Goal: Transaction & Acquisition: Book appointment/travel/reservation

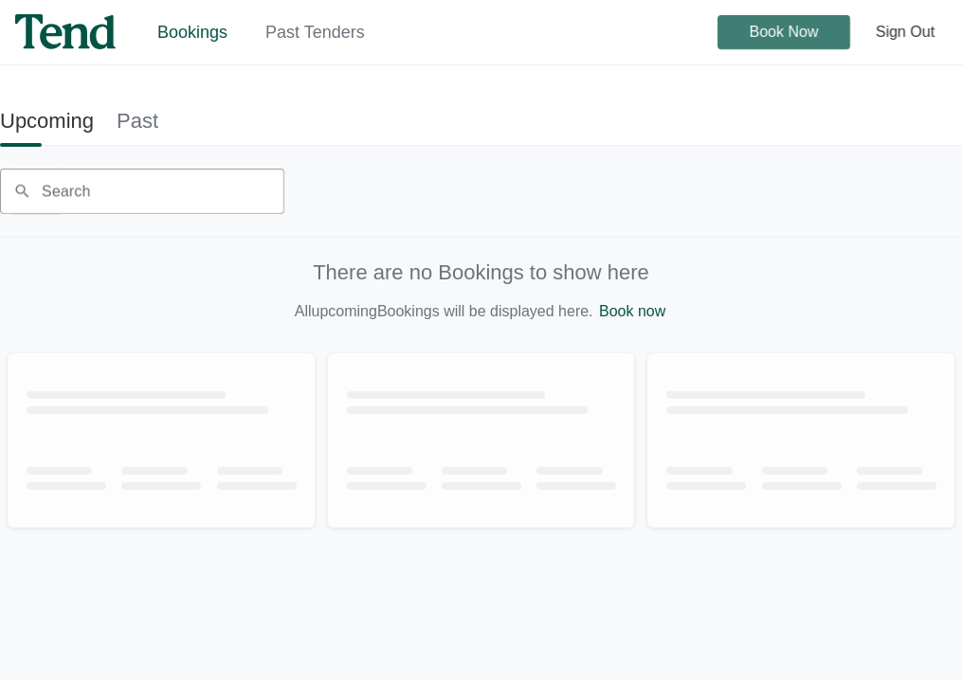
click at [755, 32] on span "Book Now" at bounding box center [784, 32] width 69 height 0
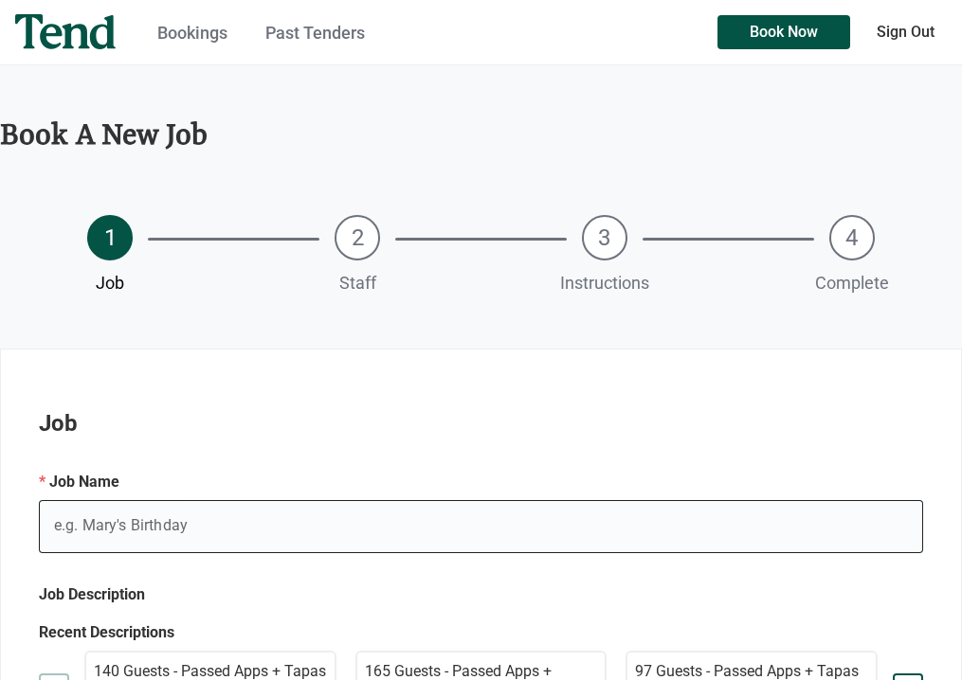
click at [157, 534] on input "e.g. Mary's Birthday" at bounding box center [481, 526] width 884 height 53
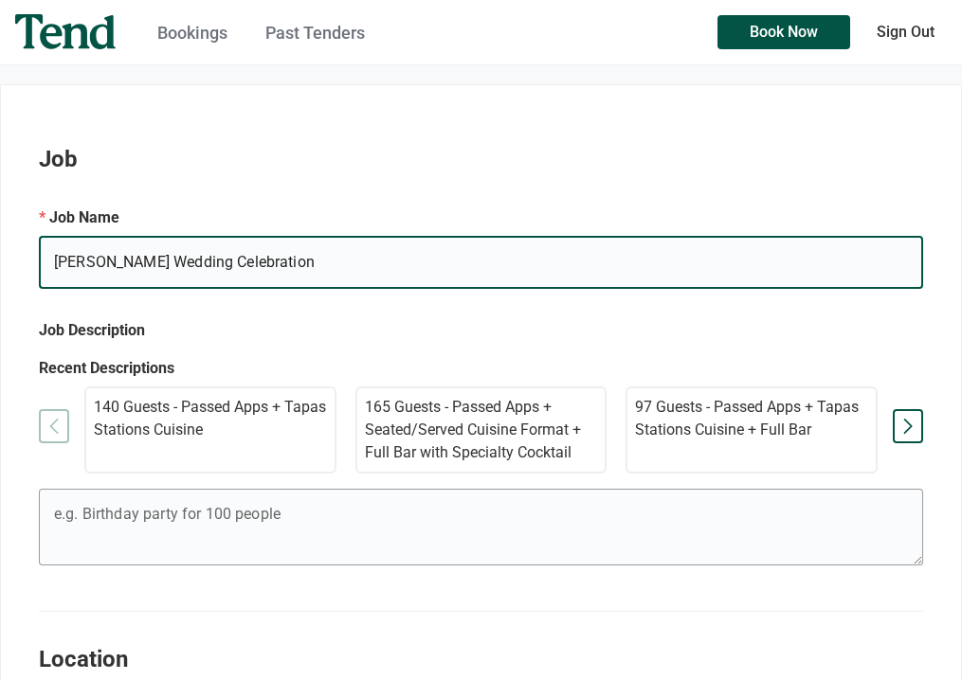
scroll to position [265, 0]
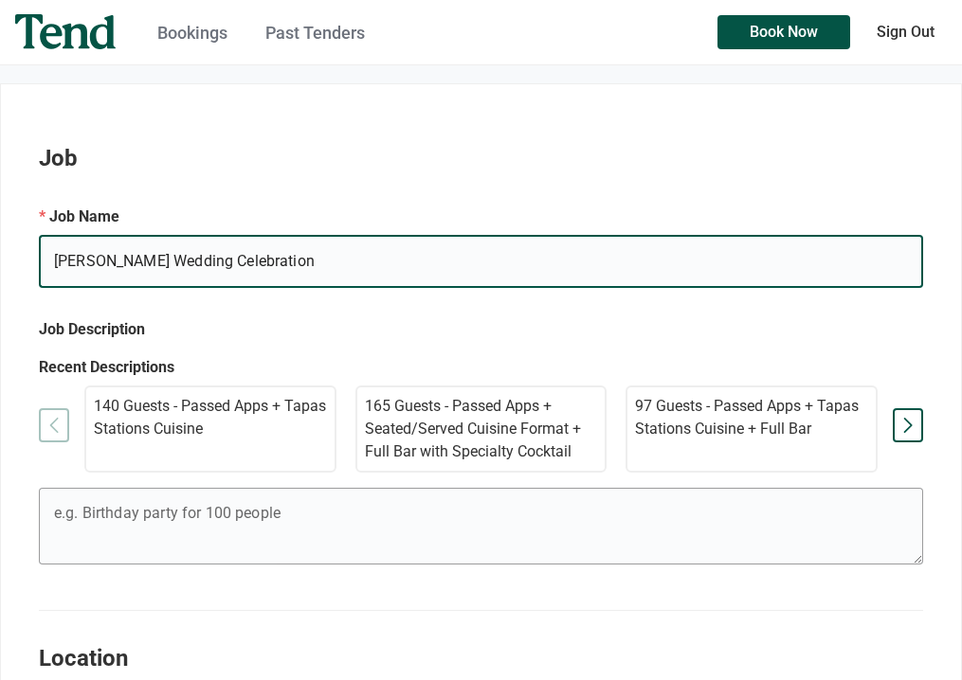
type input "[PERSON_NAME] Wedding Celebration"
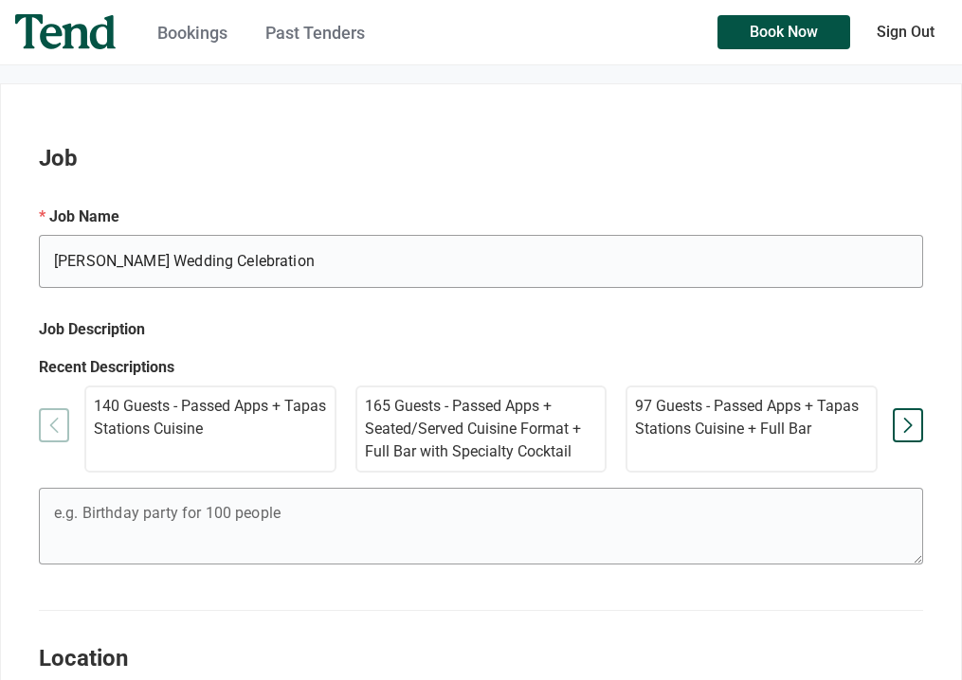
click at [174, 438] on p "140 Guests - Passed Apps + Tapas Stations Cuisine" at bounding box center [210, 417] width 233 height 45
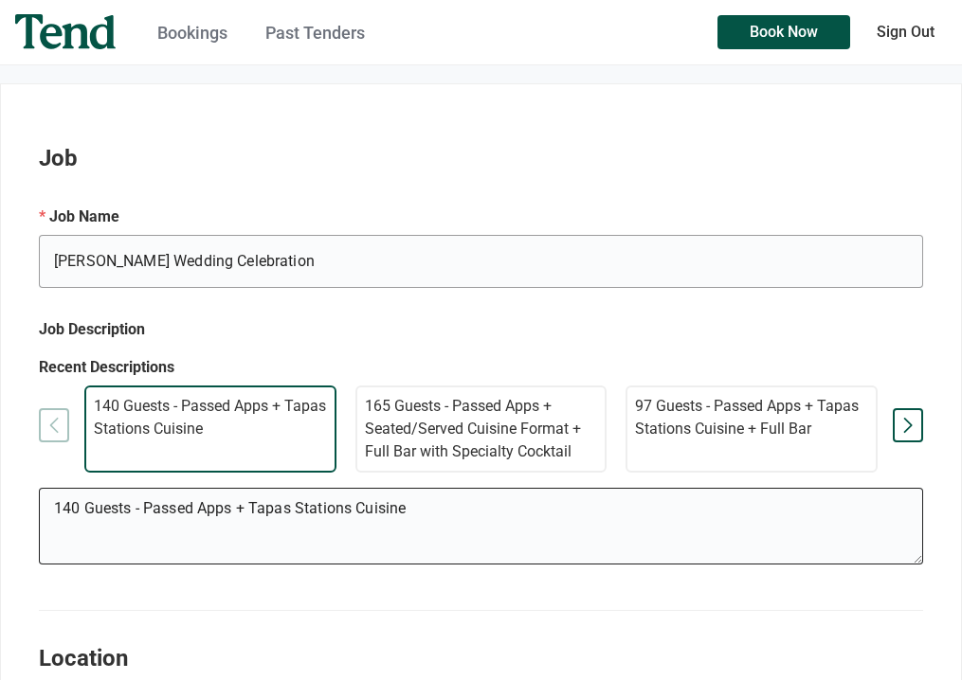
click at [76, 509] on textarea "140 Guests - Passed Apps + Tapas Stations Cuisine" at bounding box center [480, 530] width 883 height 68
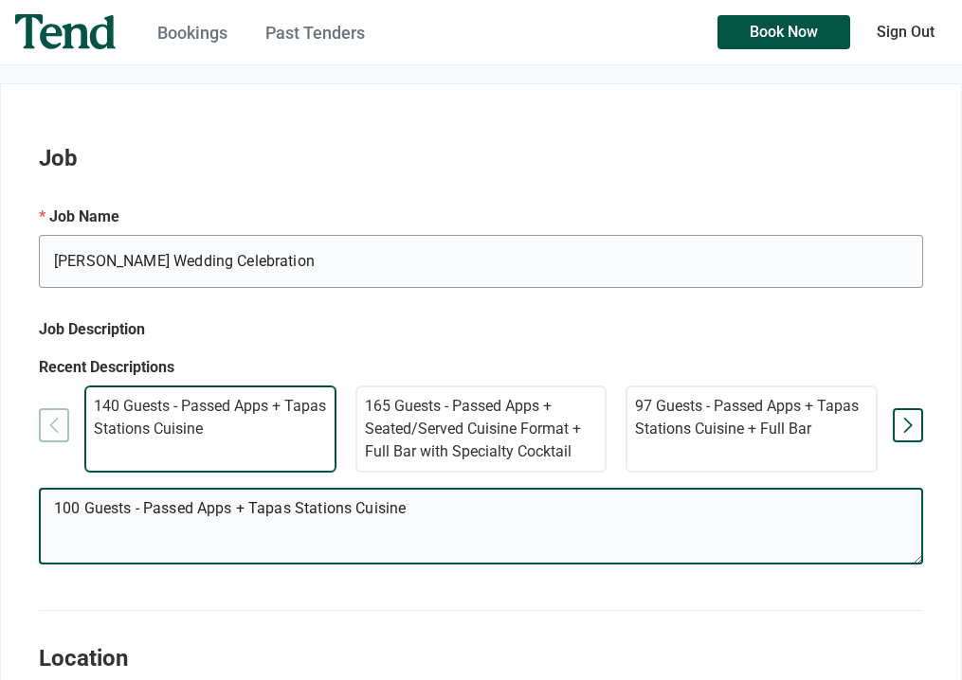
drag, startPoint x: 253, startPoint y: 509, endPoint x: 443, endPoint y: 501, distance: 190.6
click at [443, 501] on textarea "100 Guests - Passed Apps + Tapas Stations Cuisine" at bounding box center [480, 530] width 883 height 68
click at [343, 512] on textarea "100 Guests - Passed Apps + Tapas Stations Cuisine" at bounding box center [480, 530] width 883 height 68
drag, startPoint x: 360, startPoint y: 512, endPoint x: 254, endPoint y: 516, distance: 106.2
click at [254, 516] on textarea "100 Guests - Passed Apps + Tapas Stations Cuisine" at bounding box center [480, 530] width 883 height 68
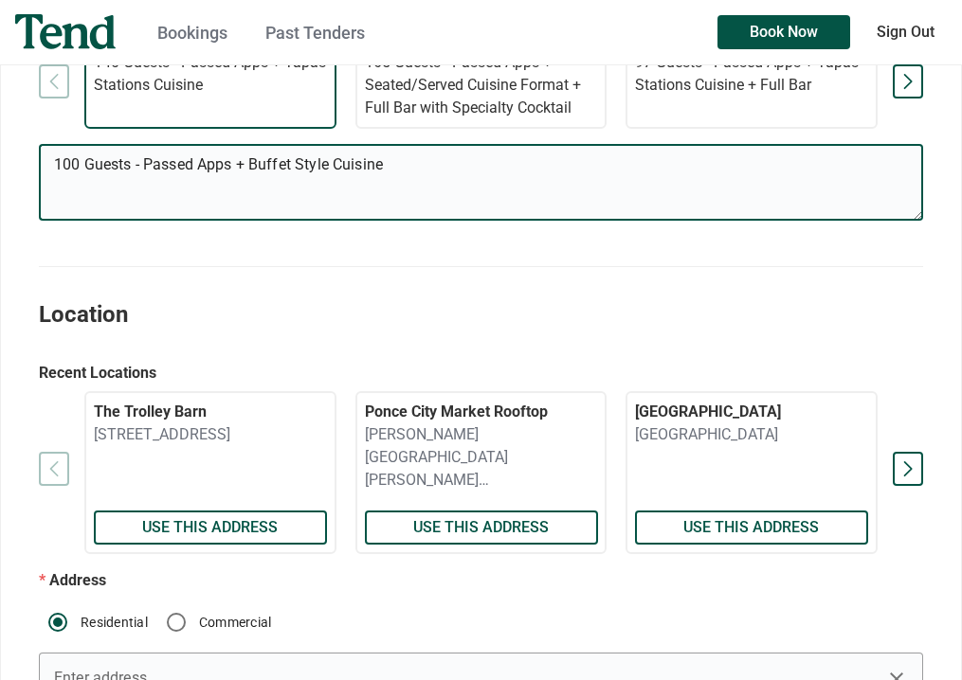
scroll to position [656, 0]
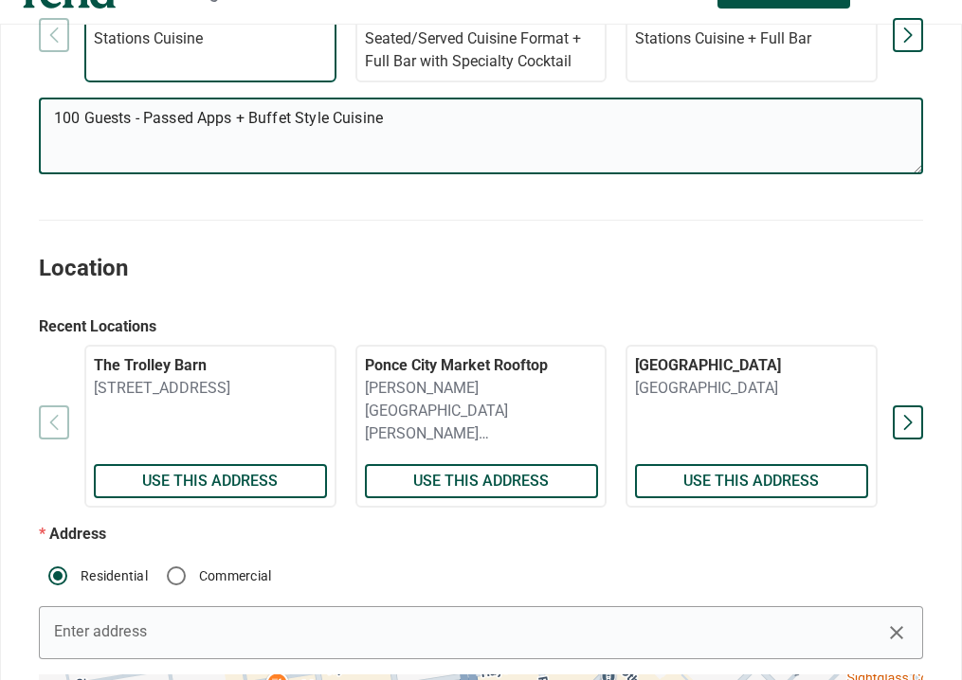
type textarea "100 Guests - Passed Apps + Buffet Style Cuisine"
click at [904, 414] on div at bounding box center [908, 423] width 30 height 34
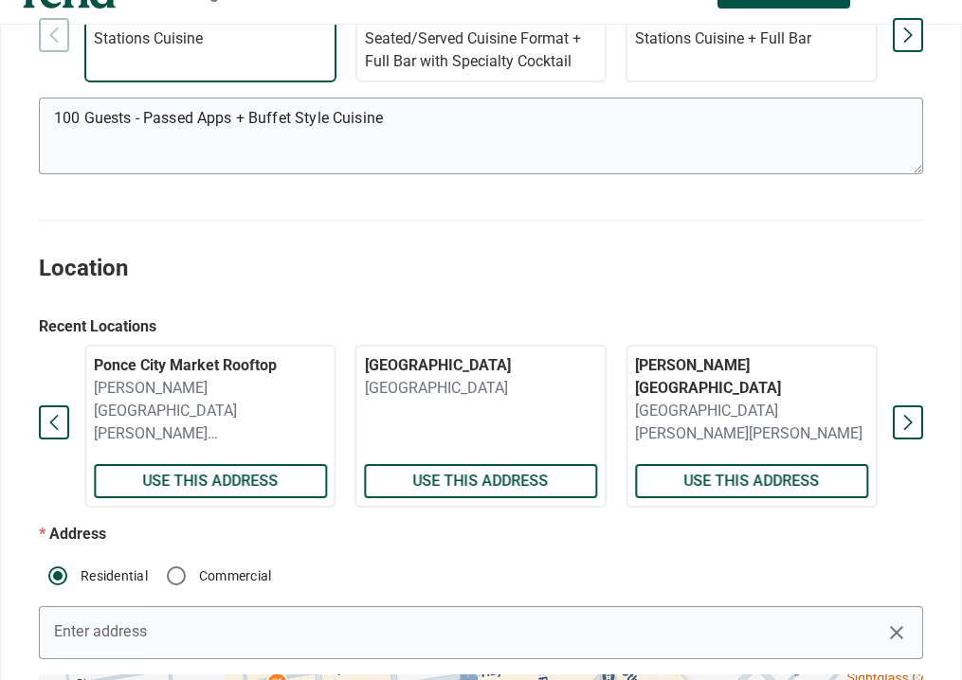
click at [907, 416] on div at bounding box center [908, 423] width 30 height 34
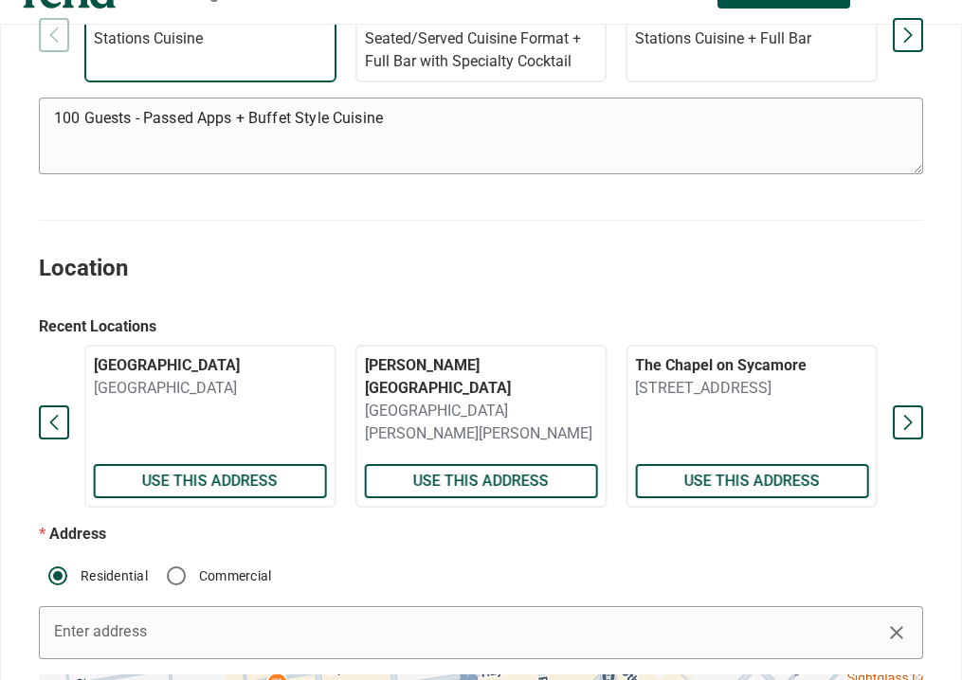
click at [908, 416] on div at bounding box center [908, 423] width 30 height 34
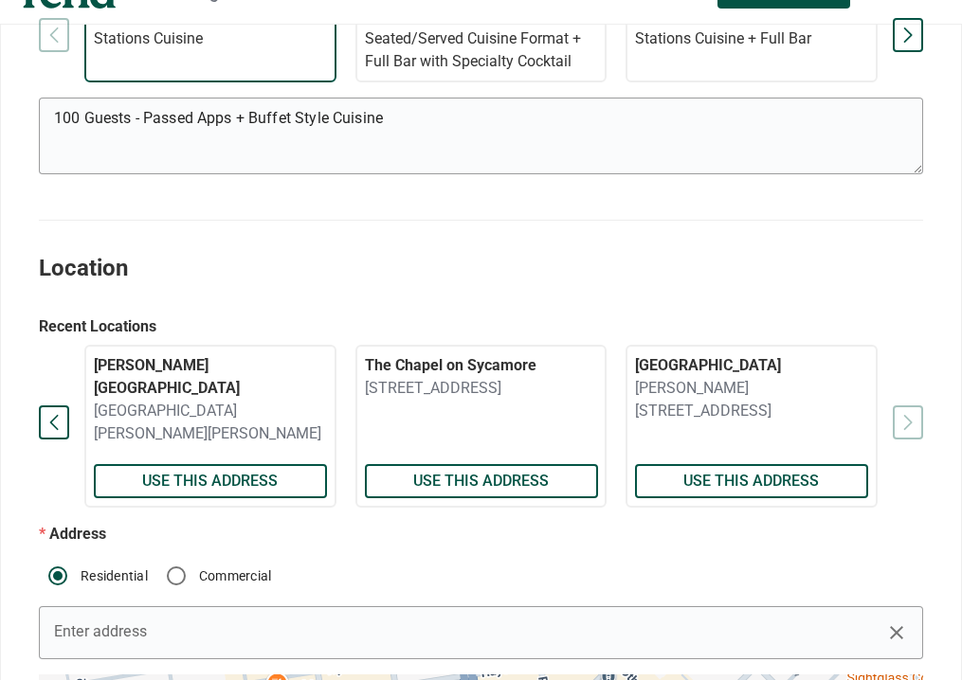
click at [909, 416] on div "The [GEOGRAPHIC_DATA] Use this address [GEOGRAPHIC_DATA] [PERSON_NAME][GEOGRAPH…" at bounding box center [481, 426] width 884 height 163
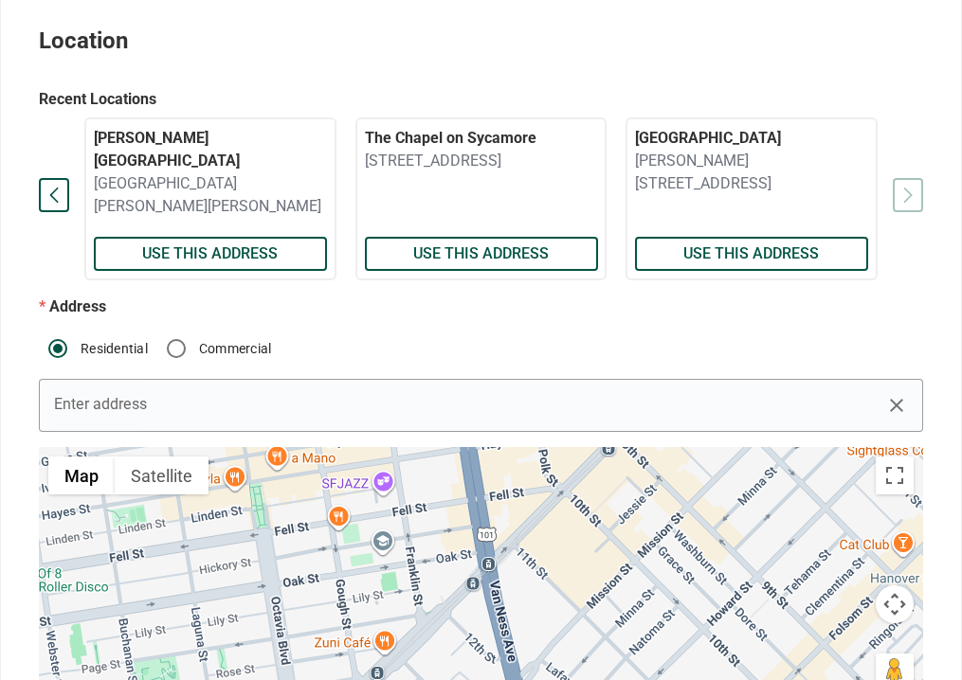
scroll to position [882, 0]
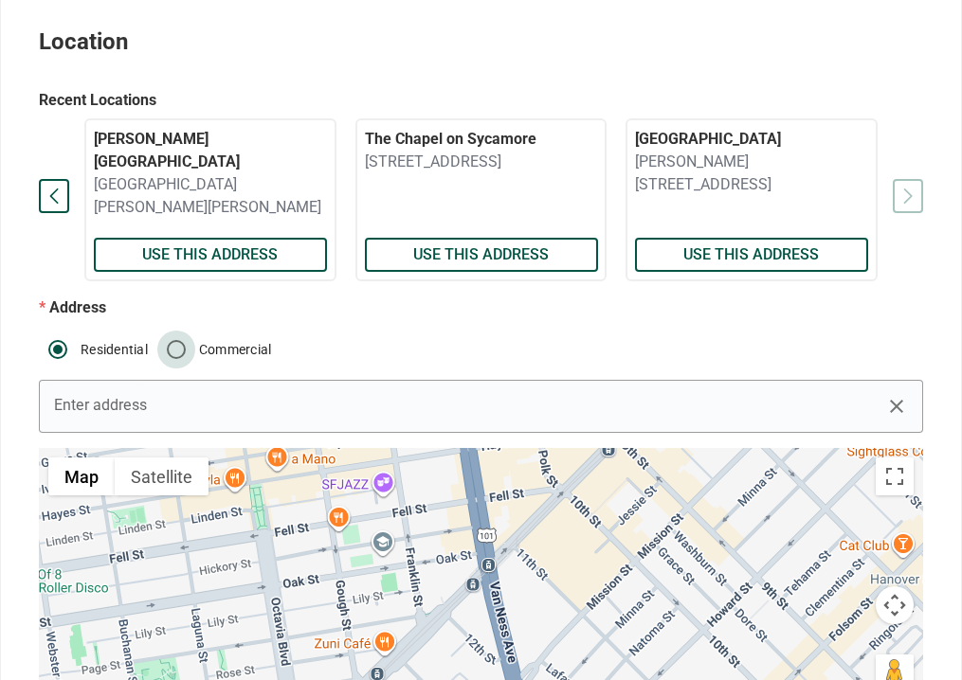
click at [174, 346] on input "Commercial" at bounding box center [176, 350] width 38 height 38
radio input "true"
radio input "false"
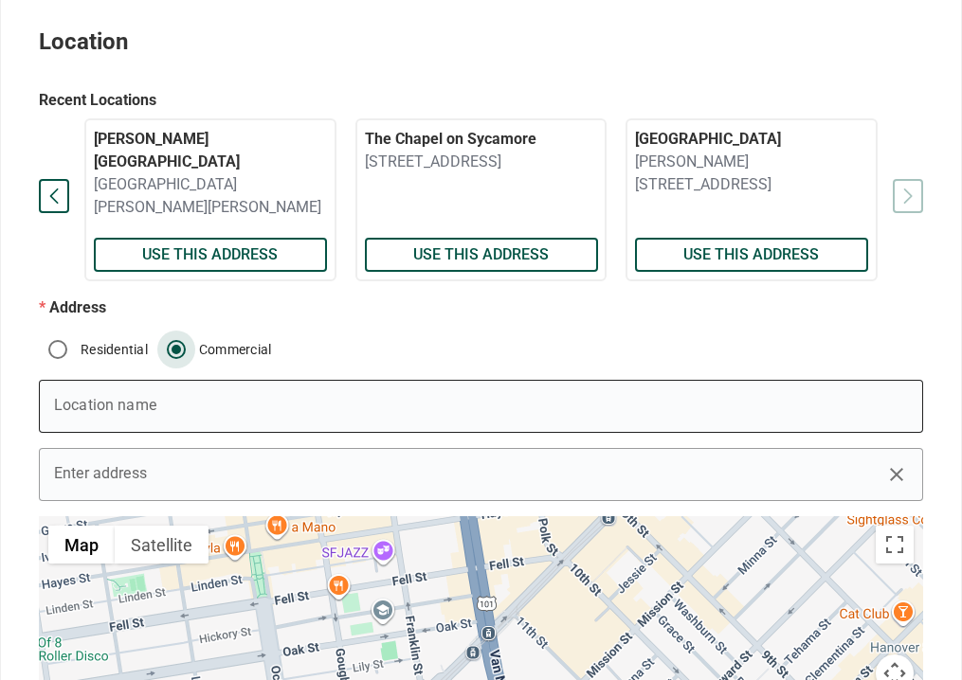
click at [98, 402] on input "e.g. Mary's Birthday" at bounding box center [481, 406] width 884 height 53
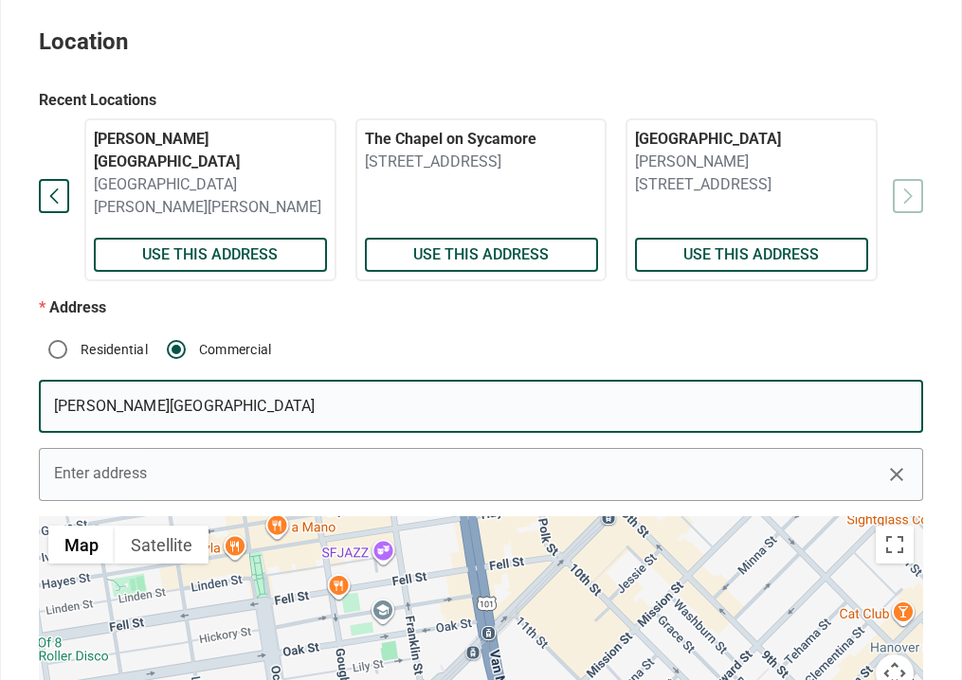
type input "[PERSON_NAME][GEOGRAPHIC_DATA]"
click at [135, 475] on input "Enter address" at bounding box center [481, 474] width 884 height 53
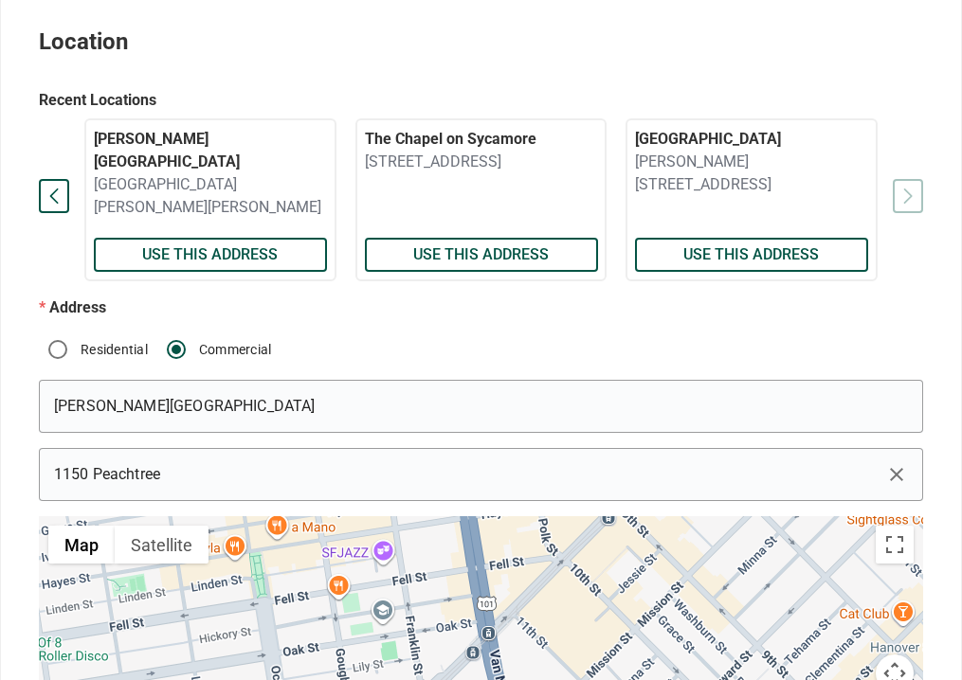
type input "[STREET_ADDRESS]"
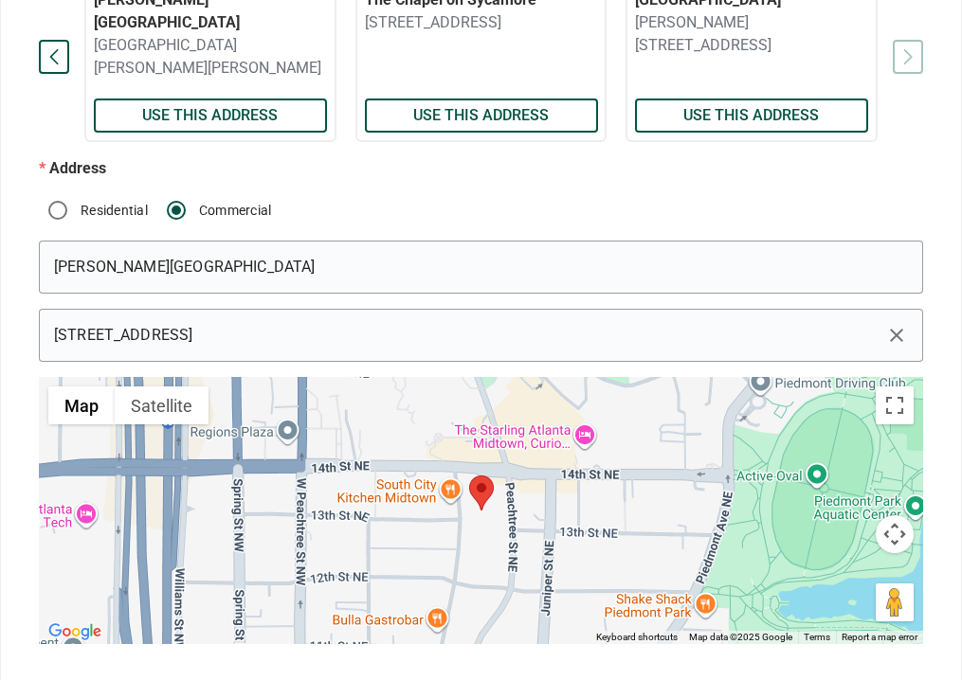
scroll to position [1023, 0]
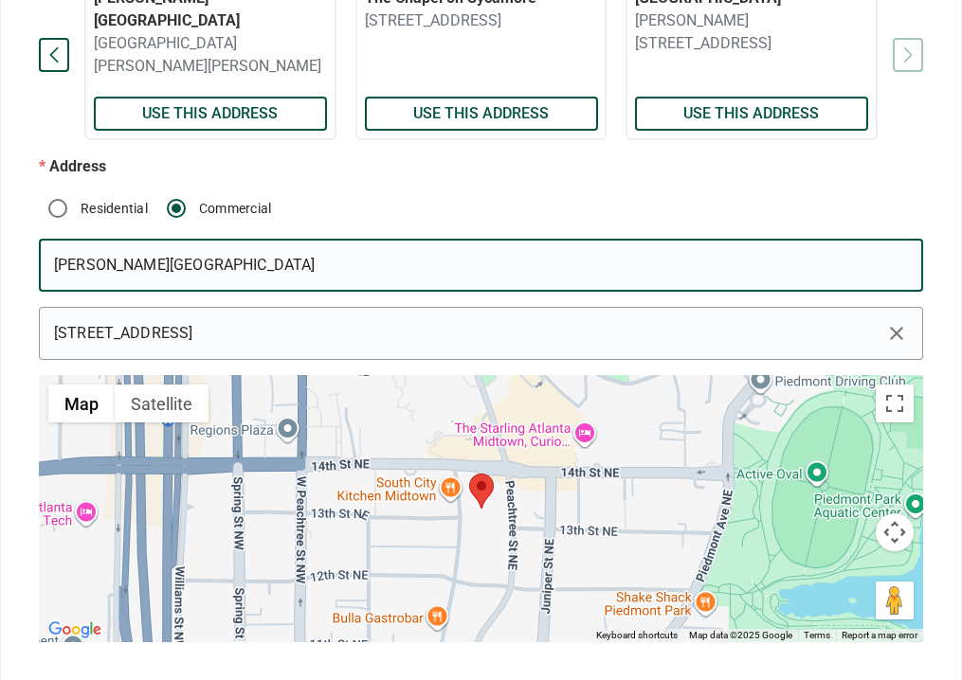
click at [57, 263] on input "[PERSON_NAME][GEOGRAPHIC_DATA]" at bounding box center [481, 265] width 884 height 53
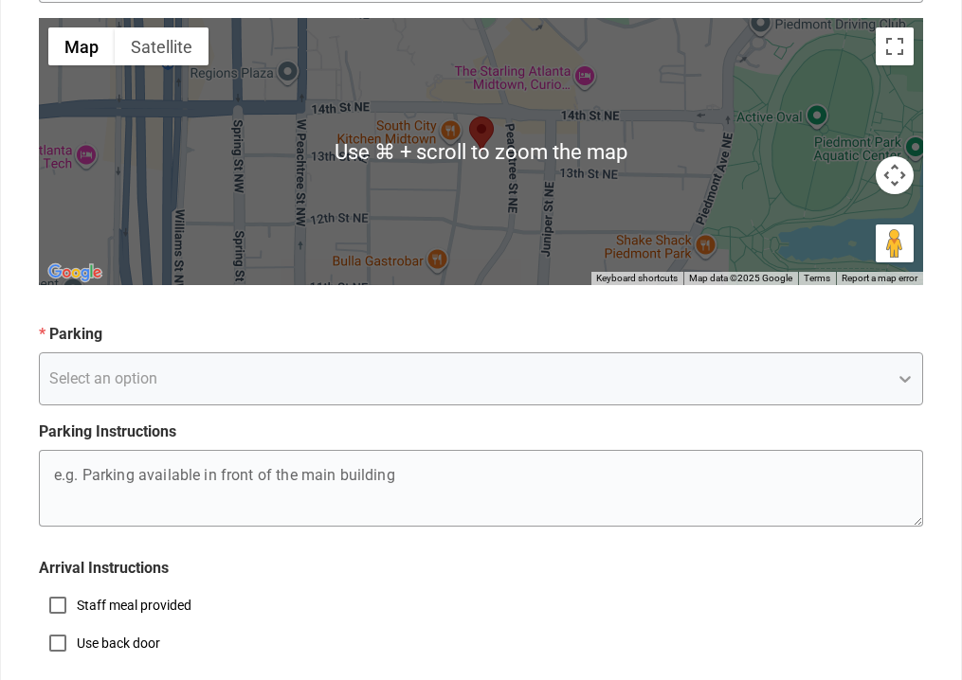
scroll to position [1431, 0]
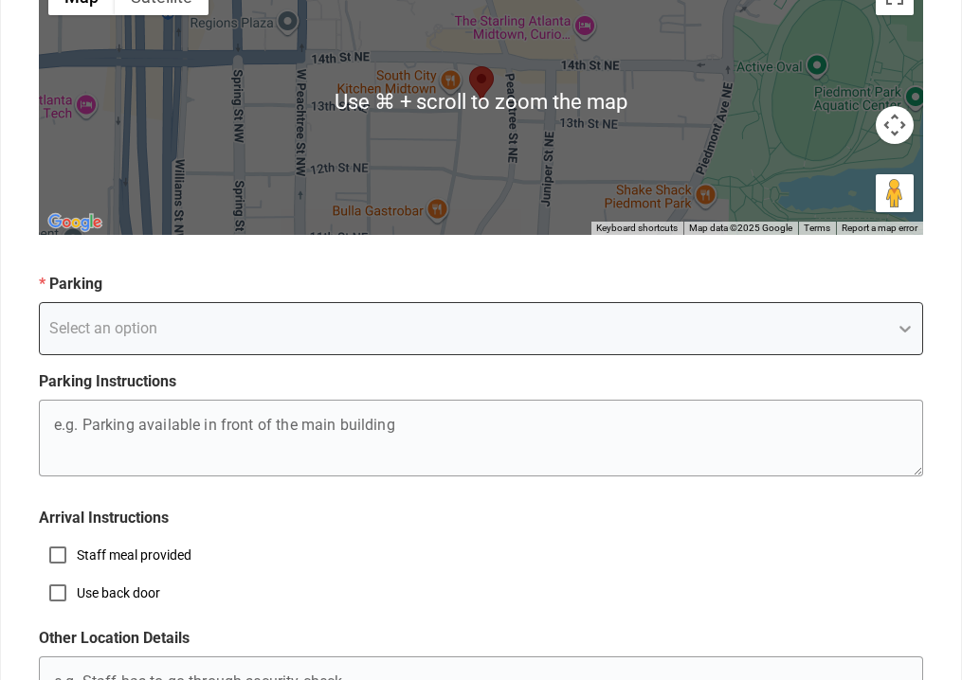
type input "The [PERSON_NAME][GEOGRAPHIC_DATA]"
click at [100, 331] on div "Select an option" at bounding box center [103, 328] width 108 height 23
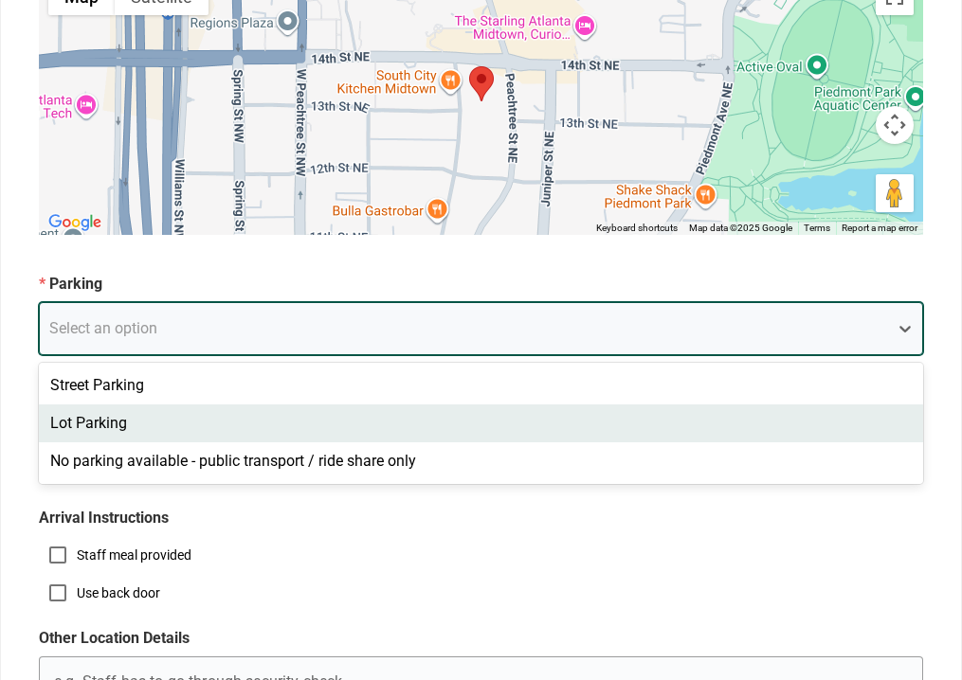
click at [81, 417] on div "Lot Parking" at bounding box center [481, 424] width 884 height 38
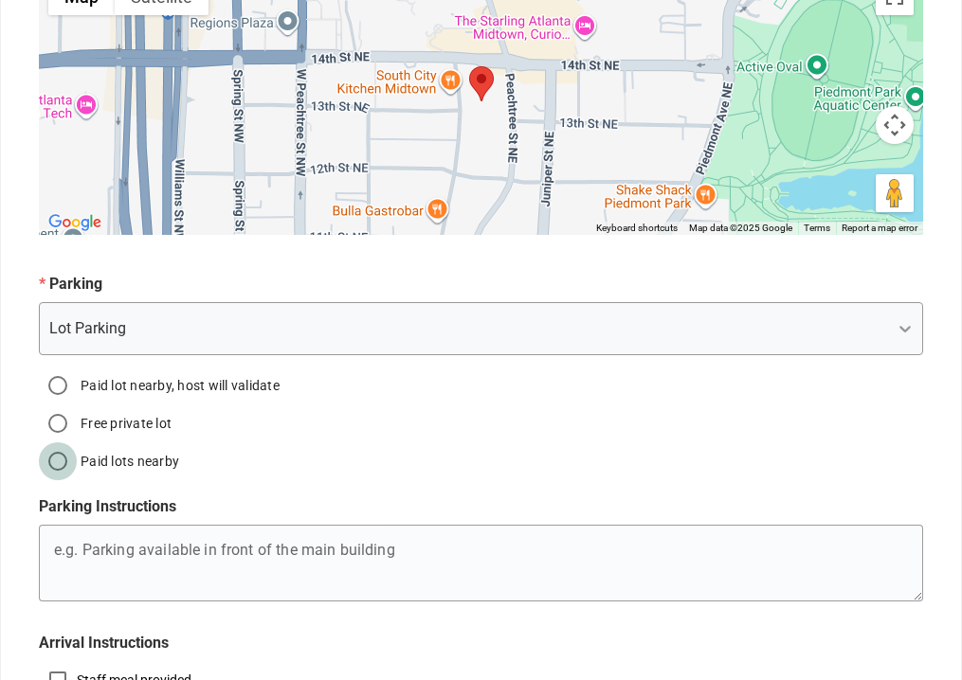
click at [61, 461] on input "Paid lots nearby" at bounding box center [58, 462] width 38 height 38
radio input "true"
click at [53, 387] on input "Paid lot nearby, host will validate" at bounding box center [58, 386] width 38 height 38
radio input "true"
radio input "false"
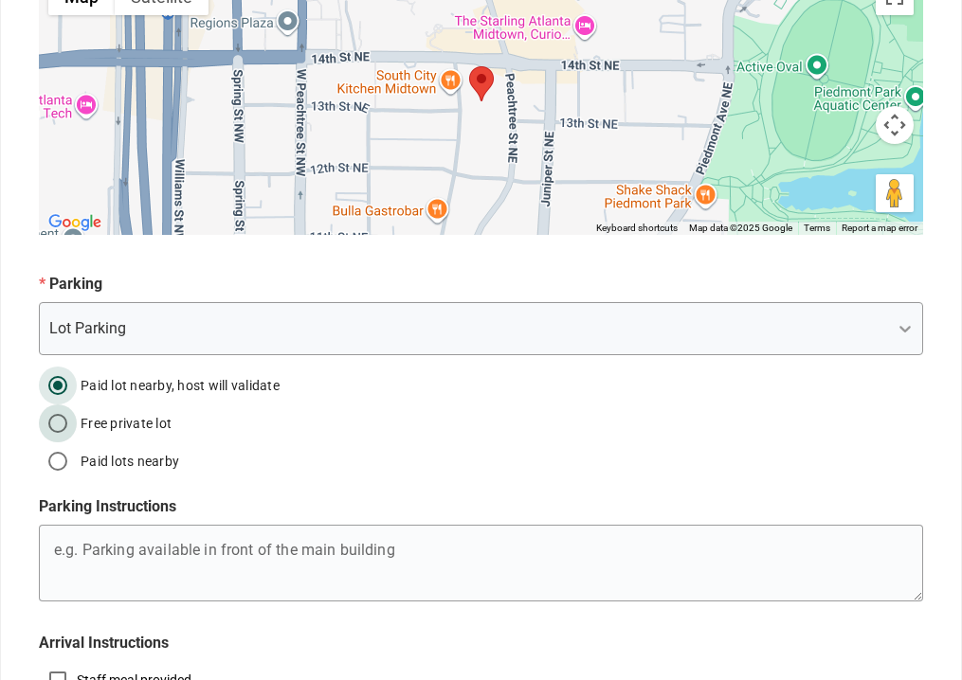
click at [57, 426] on input "Free private lot" at bounding box center [58, 424] width 38 height 38
radio input "true"
radio input "false"
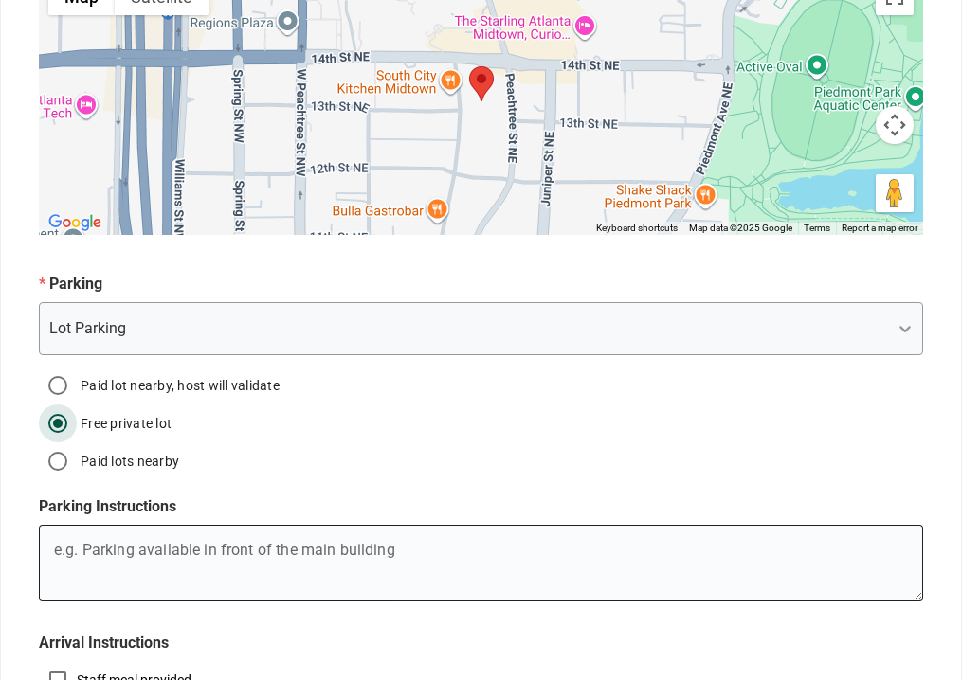
click at [96, 554] on textarea "e.g. Mary's Birthday" at bounding box center [480, 567] width 883 height 68
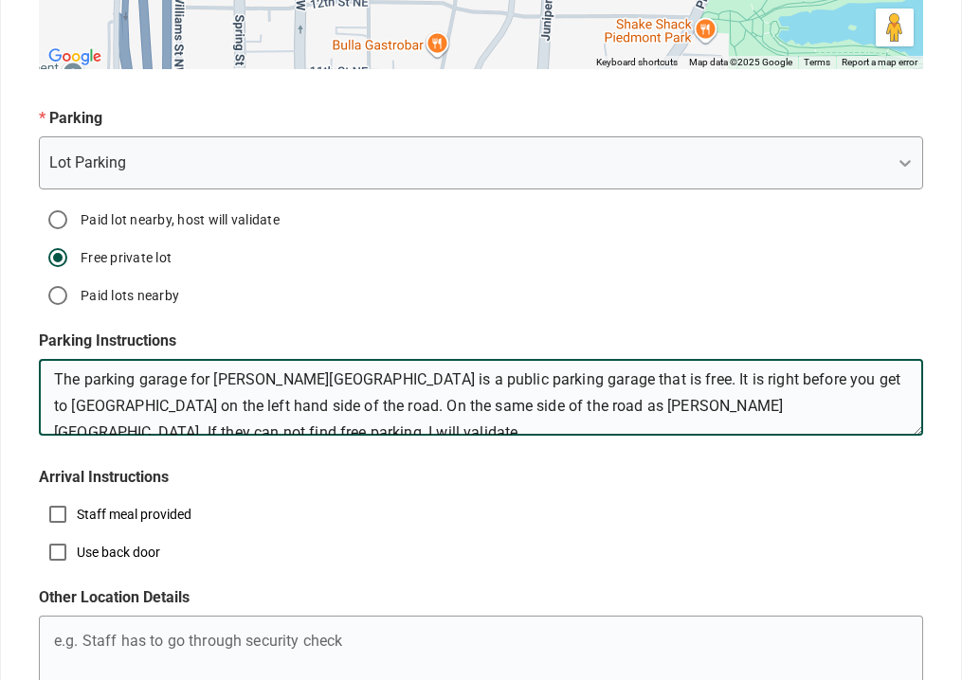
scroll to position [1599, 0]
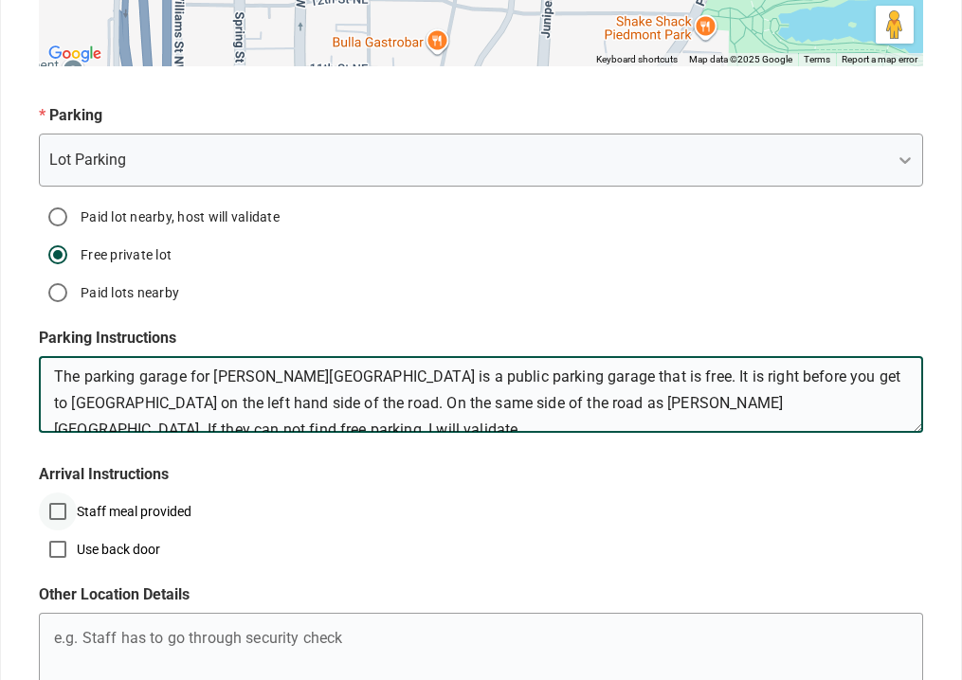
type textarea "The parking garage for [PERSON_NAME][GEOGRAPHIC_DATA] is a public parking garag…"
click at [54, 510] on input "Staff meal provided" at bounding box center [58, 512] width 38 height 38
checkbox input "true"
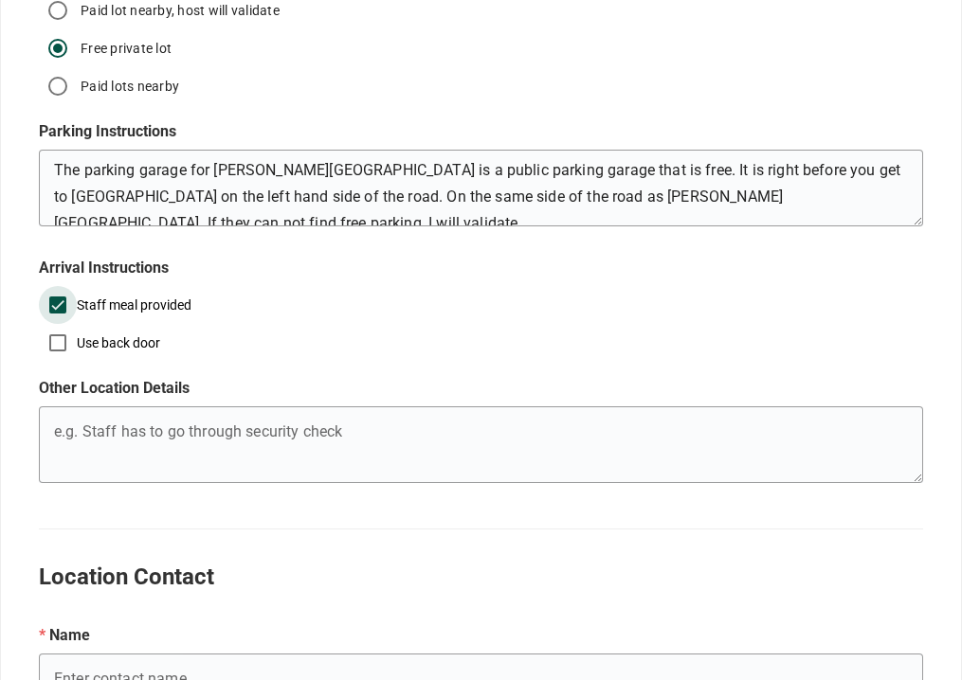
scroll to position [1808, 0]
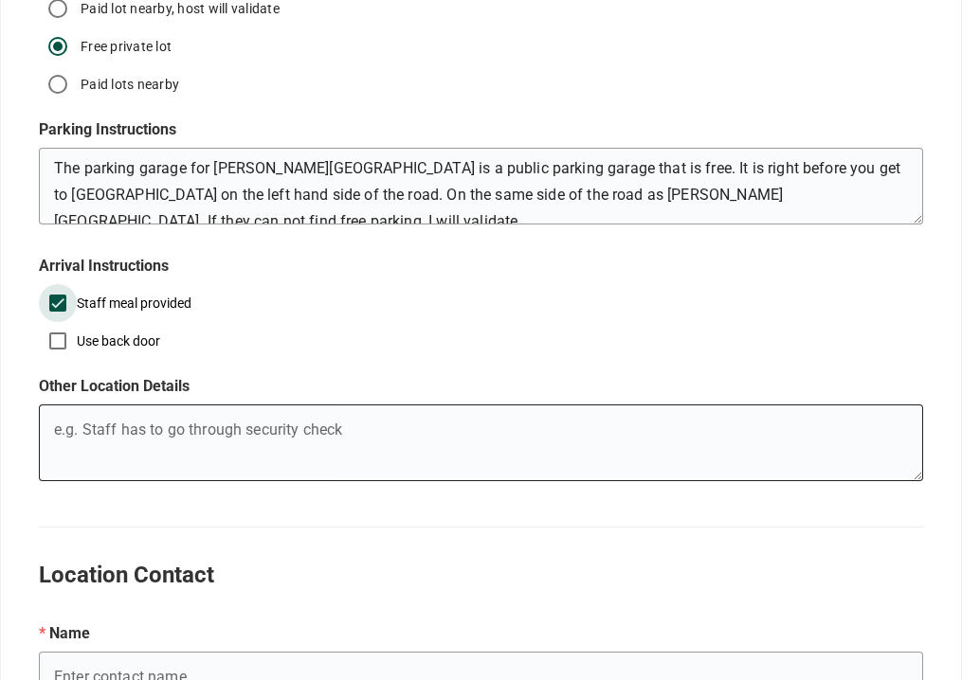
click at [151, 433] on textarea "e.g. Mary's Birthday" at bounding box center [480, 446] width 883 height 68
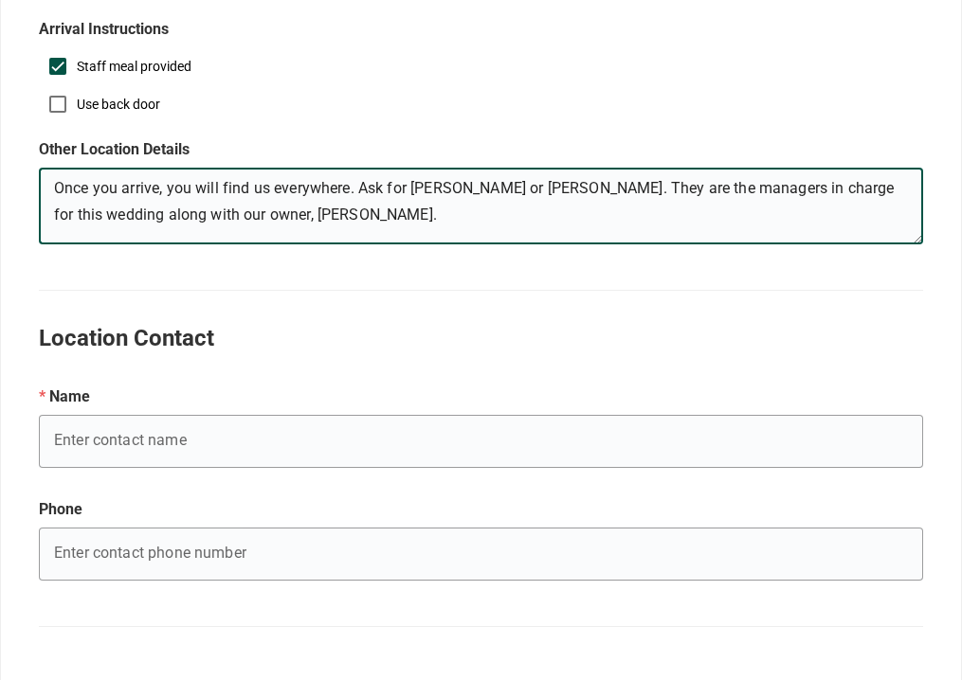
scroll to position [2049, 0]
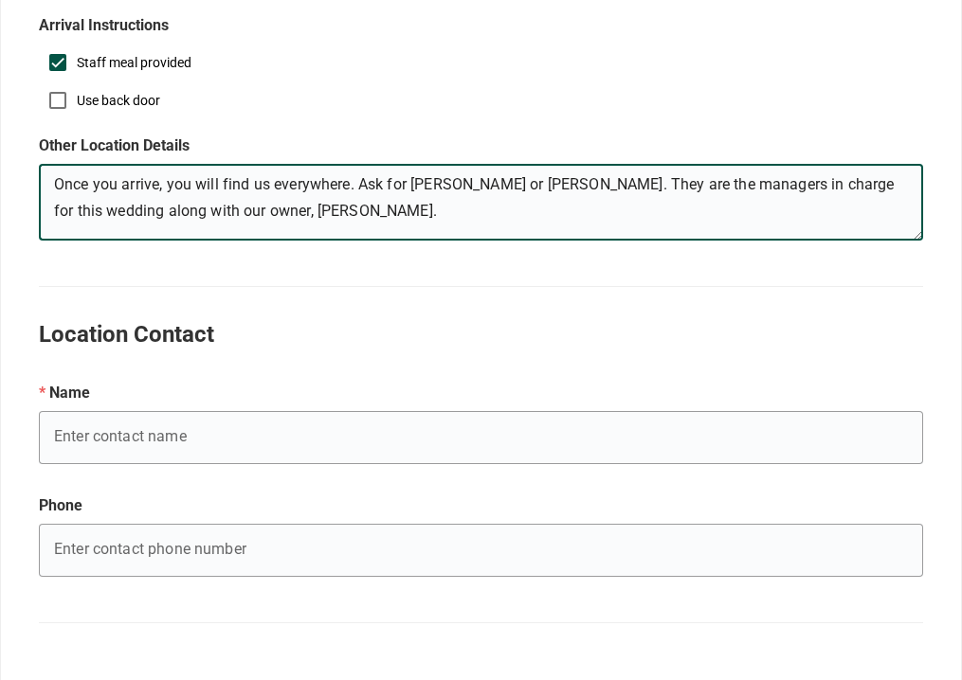
type textarea "Once you arrive, you will find us everywhere. Ask for [PERSON_NAME] or [PERSON_…"
click at [207, 434] on input "e.g. Mary's Birthday" at bounding box center [481, 437] width 884 height 53
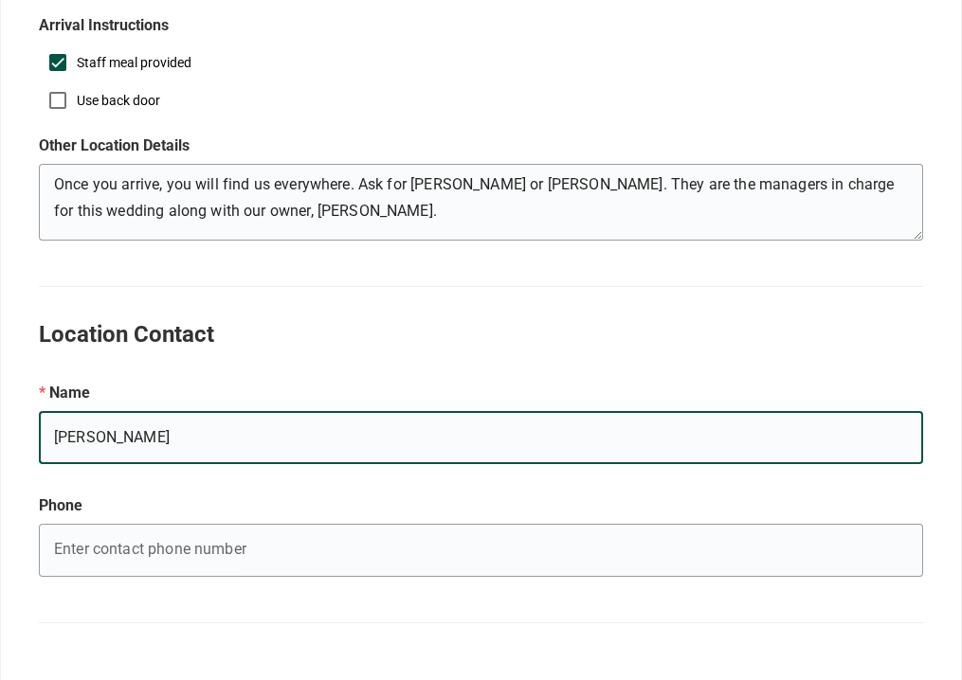
type input "[PERSON_NAME]"
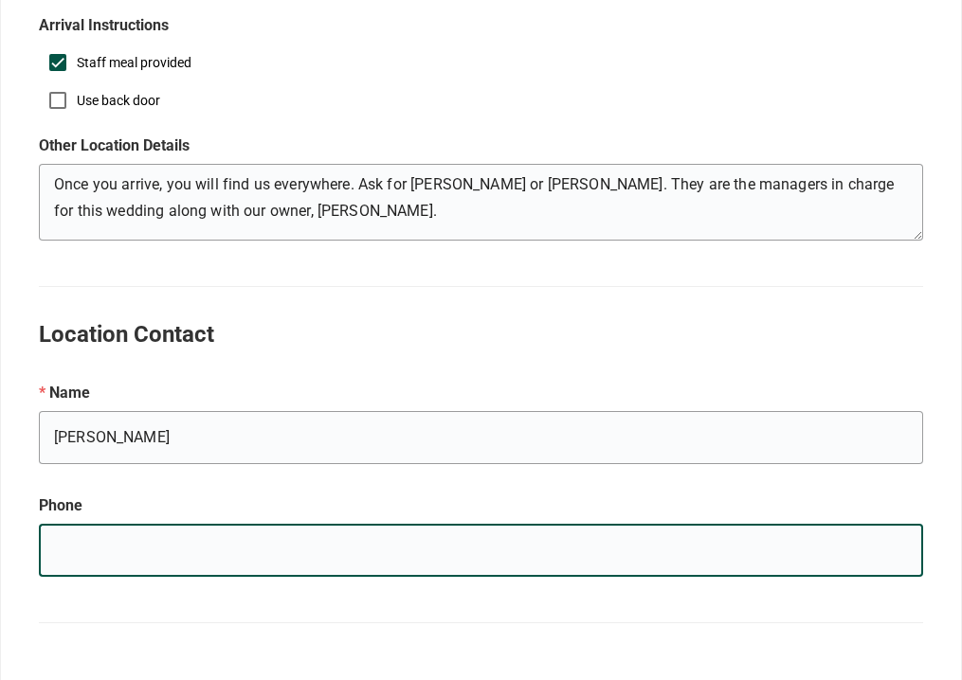
click at [136, 544] on input "e.g. Mary's Birthday" at bounding box center [481, 550] width 884 height 53
type input "[PHONE_NUMBER]"
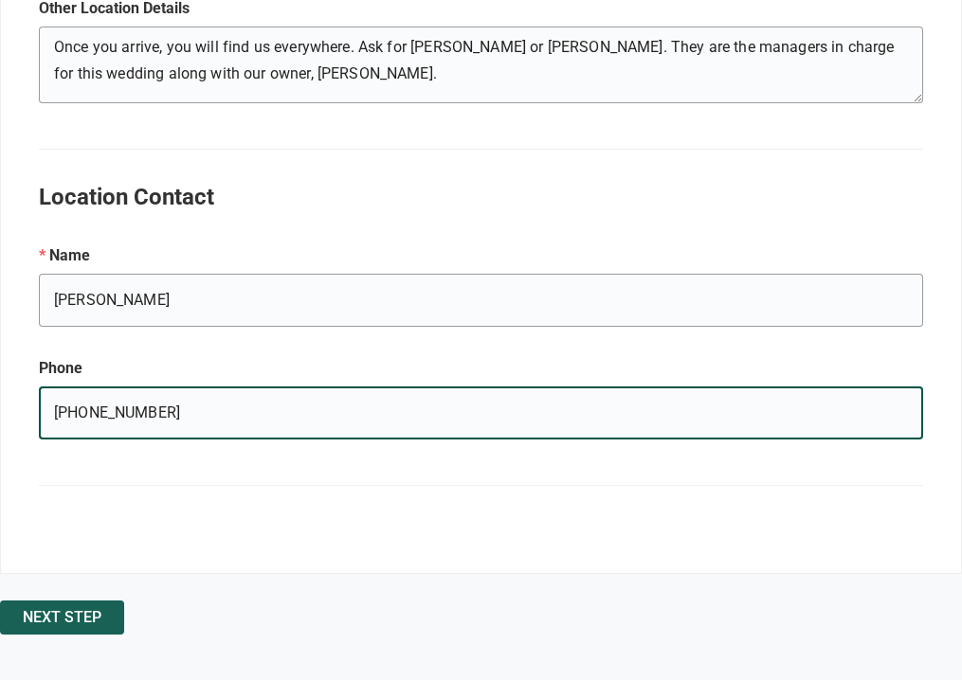
click at [91, 618] on span "Next Step" at bounding box center [62, 618] width 79 height 0
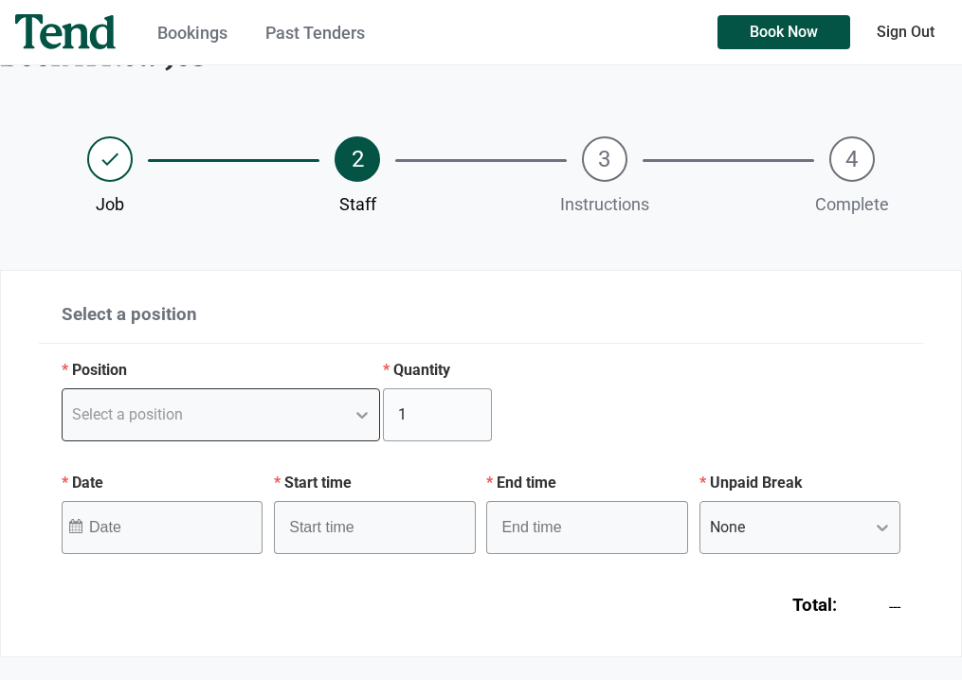
click at [360, 442] on div "Select a position" at bounding box center [221, 415] width 318 height 53
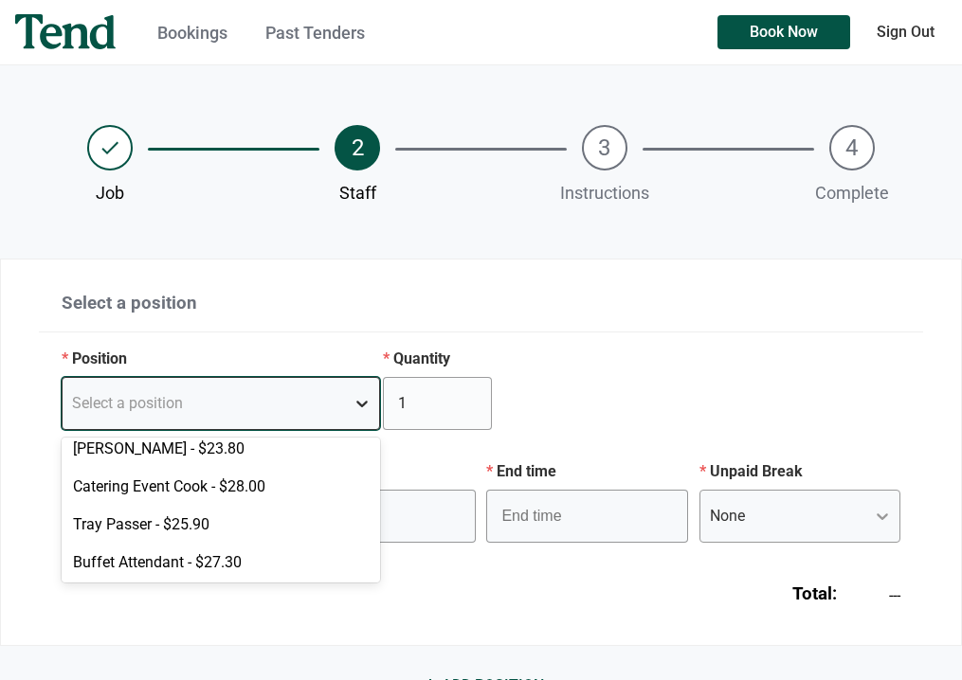
scroll to position [90, 0]
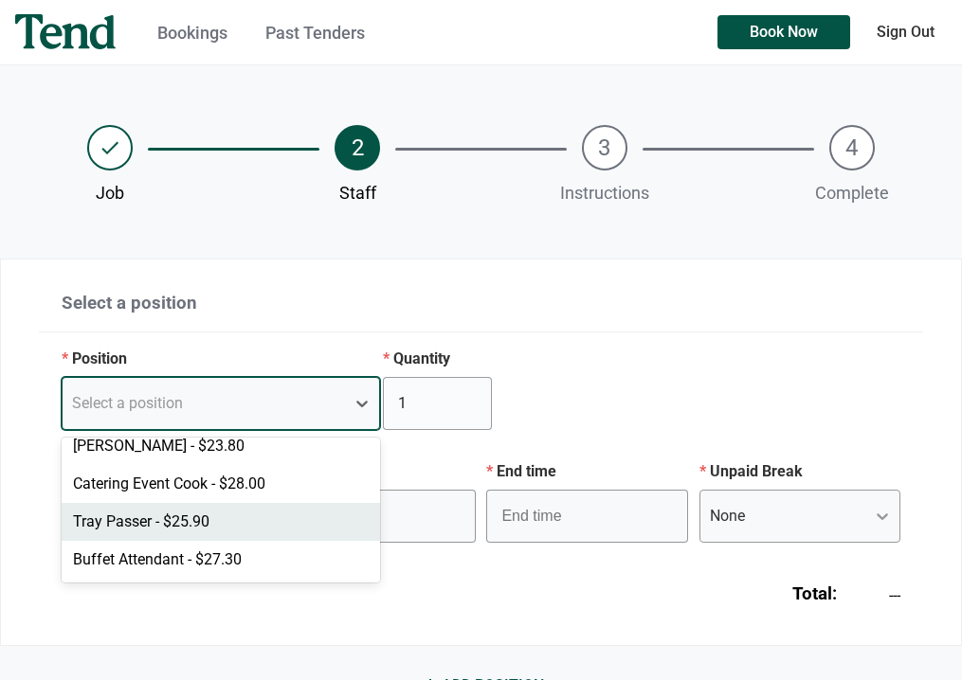
click at [226, 523] on div "Tray Passer - $25.90" at bounding box center [221, 522] width 318 height 38
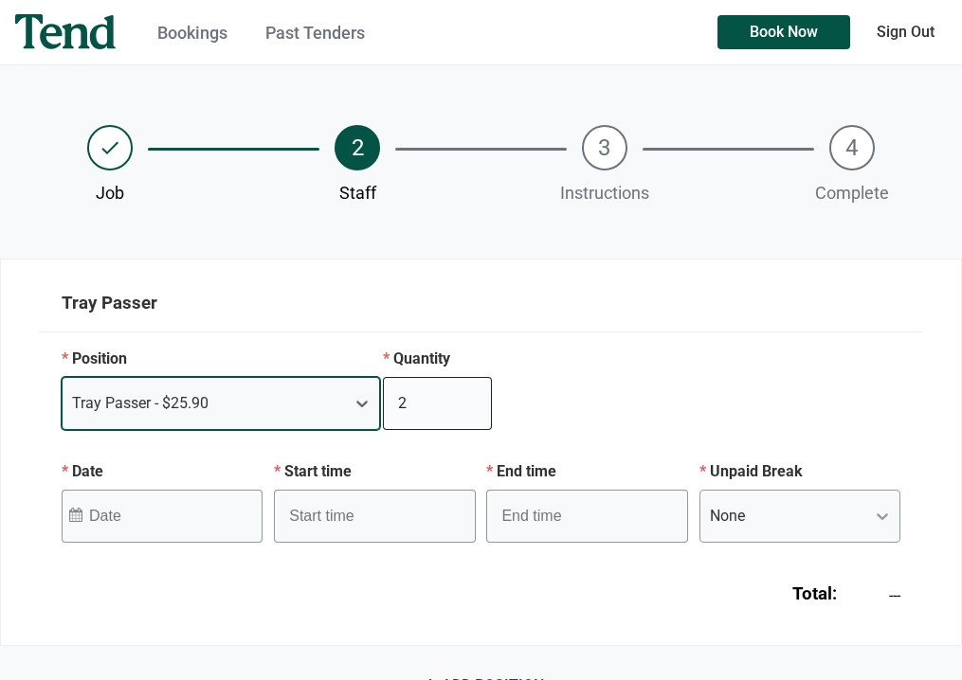
click at [470, 401] on input "2" at bounding box center [437, 403] width 109 height 53
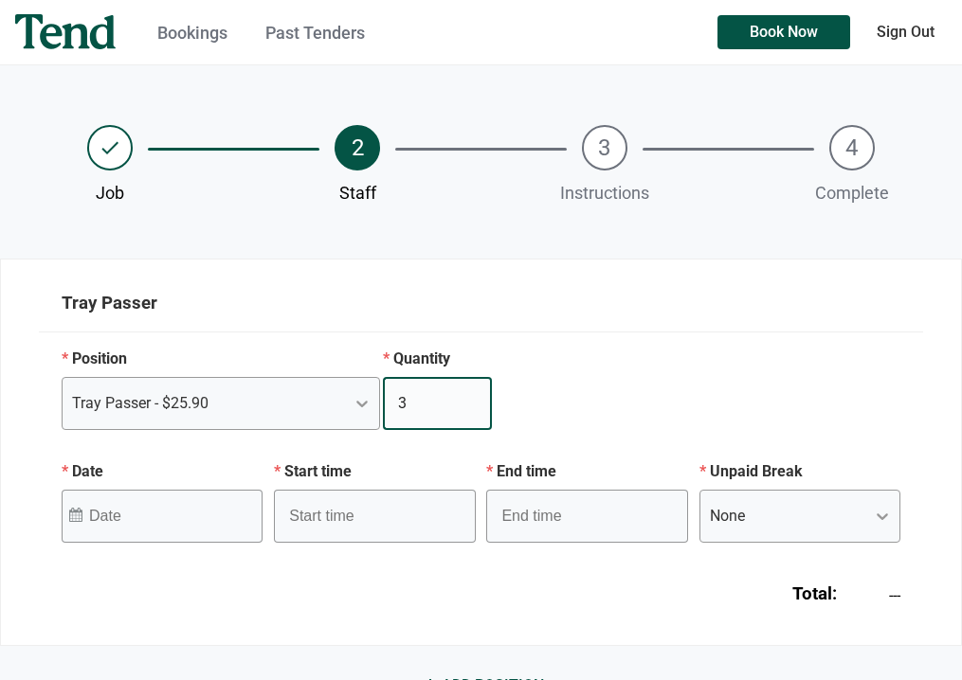
click at [470, 401] on input "3" at bounding box center [437, 403] width 109 height 53
type input "4"
click at [470, 400] on input "4" at bounding box center [437, 403] width 109 height 53
click at [172, 540] on div "Navigate forward to interact with the calendar and select a date. Press the que…" at bounding box center [162, 516] width 201 height 53
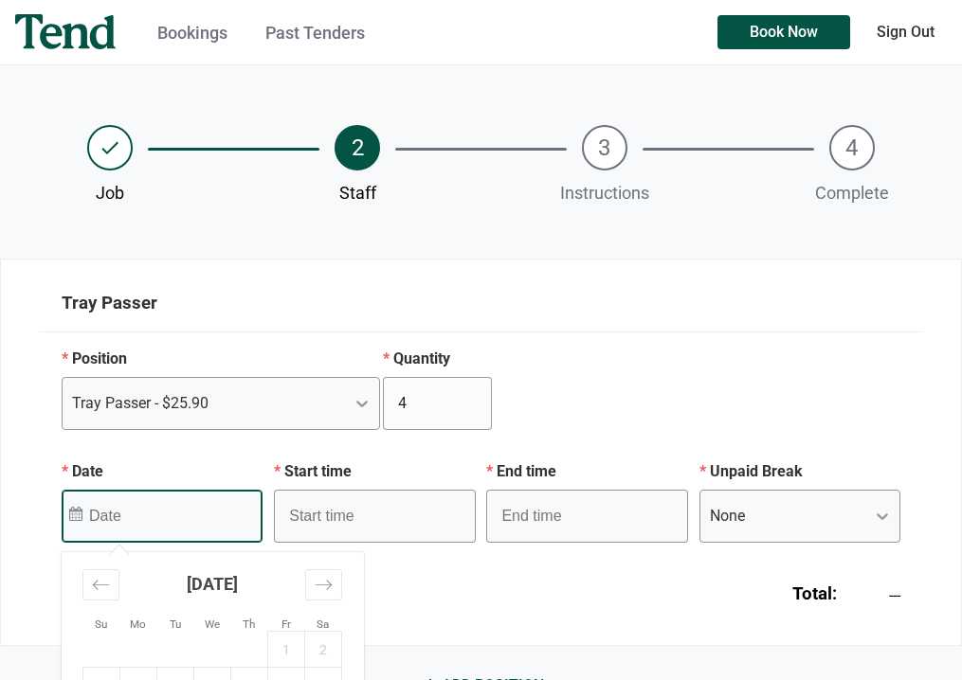
click at [172, 521] on input "Date" at bounding box center [145, 515] width 112 height 45
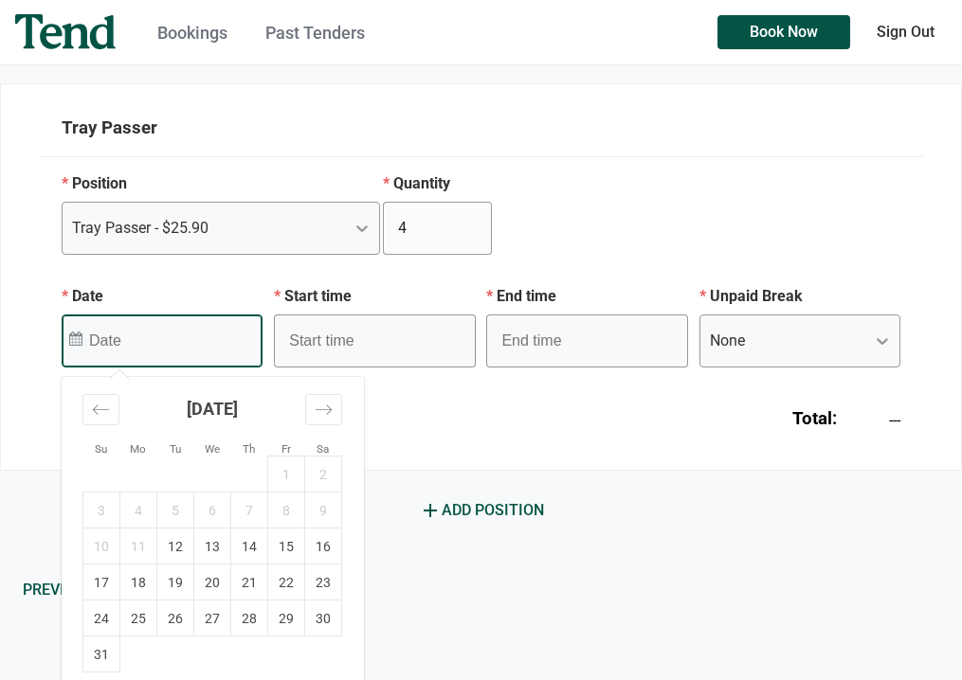
scroll to position [280, 0]
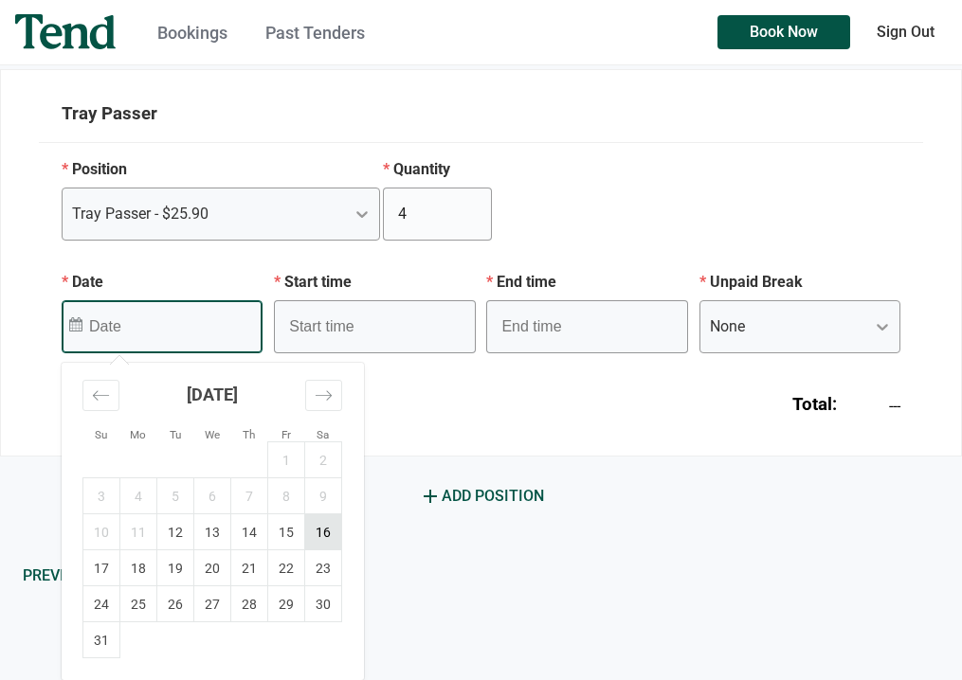
click at [319, 530] on td "16" at bounding box center [323, 533] width 37 height 36
type input "[DATE]"
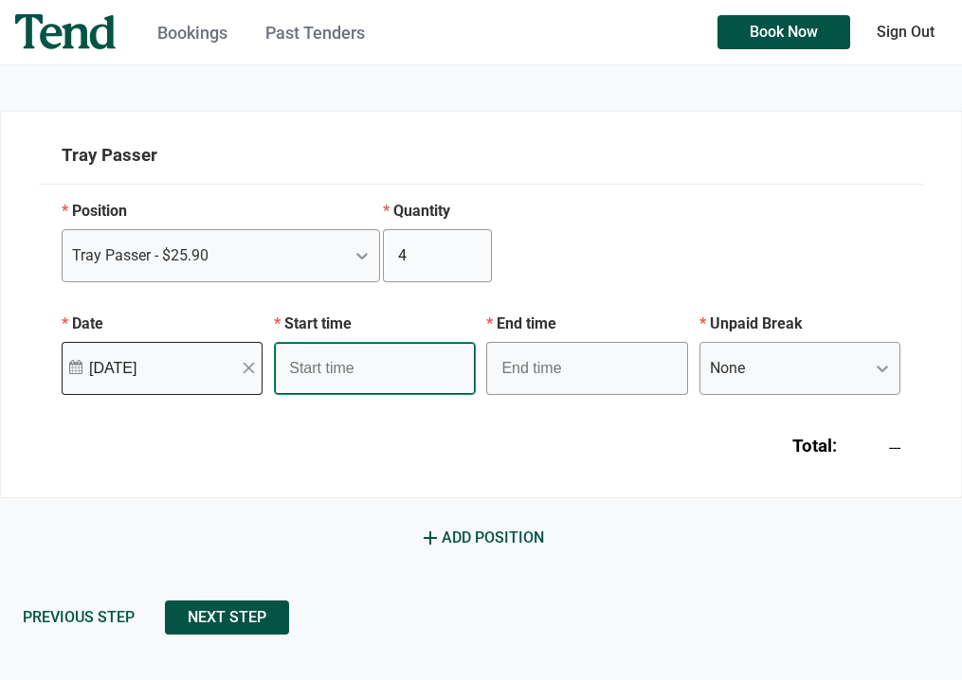
click at [355, 363] on input "text" at bounding box center [374, 368] width 201 height 53
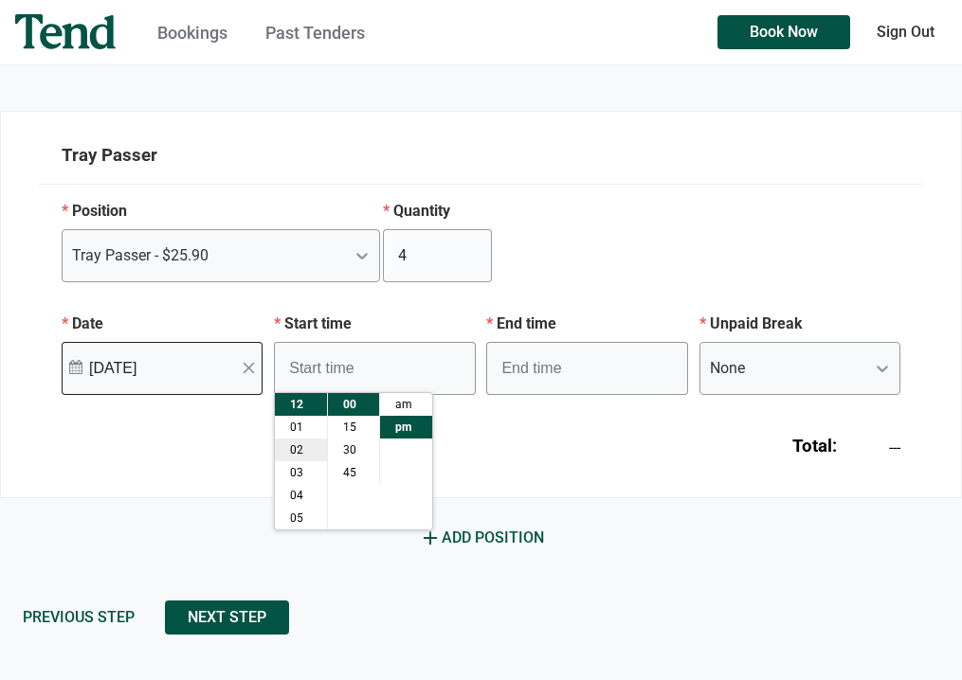
click at [297, 452] on li "02" at bounding box center [301, 450] width 52 height 23
type input "2:00 pm"
click at [548, 372] on input "text" at bounding box center [586, 368] width 201 height 53
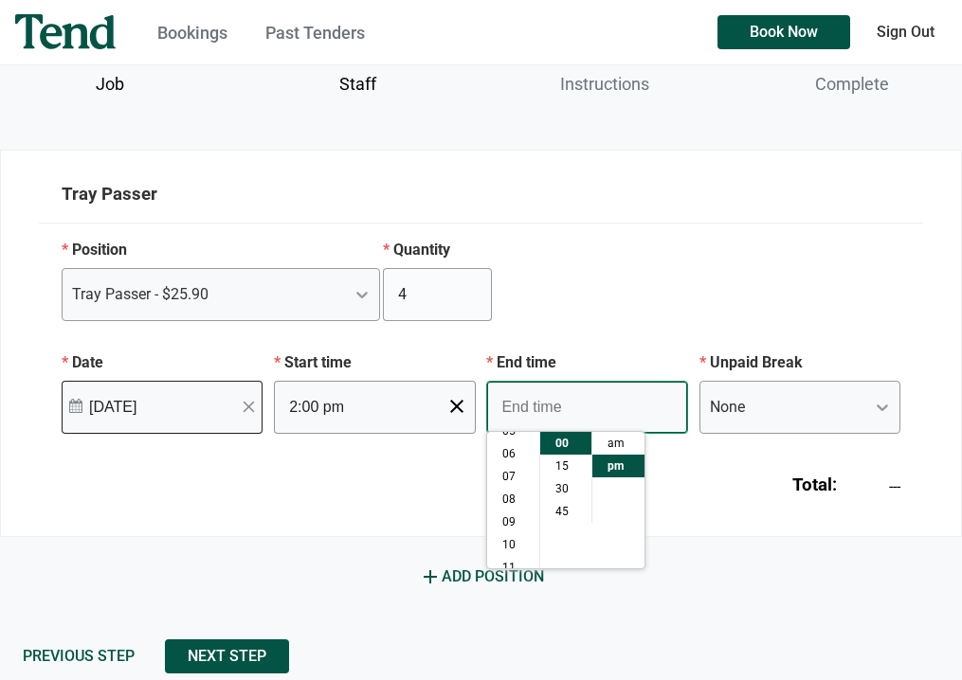
scroll to position [136, 0]
click at [513, 557] on li "11" at bounding box center [513, 557] width 52 height 23
type input "11:00 pm"
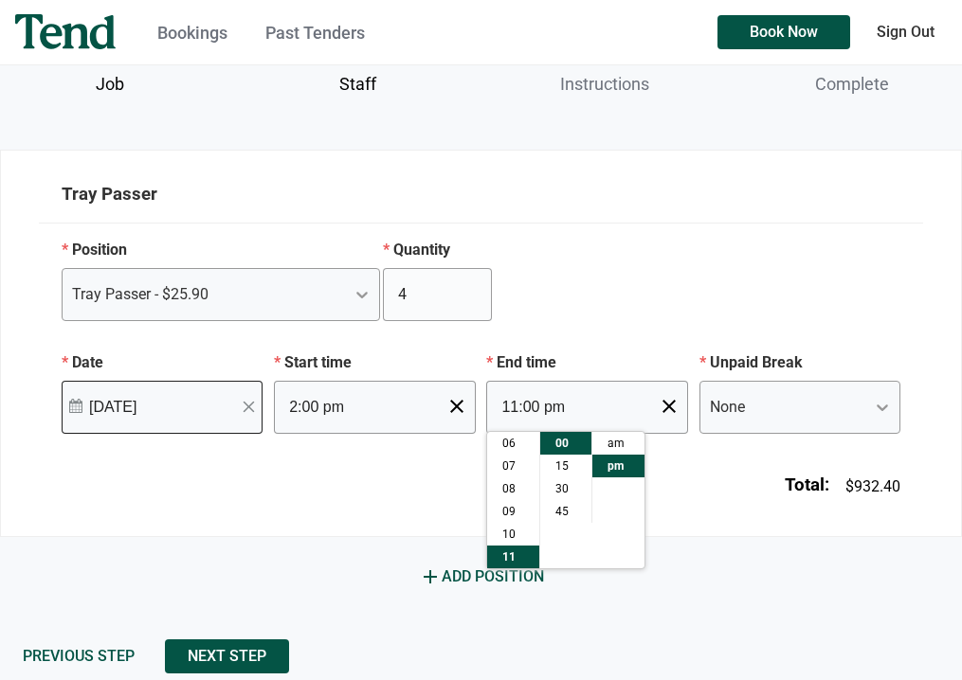
click at [699, 470] on div "Total: $932.40" at bounding box center [481, 477] width 884 height 87
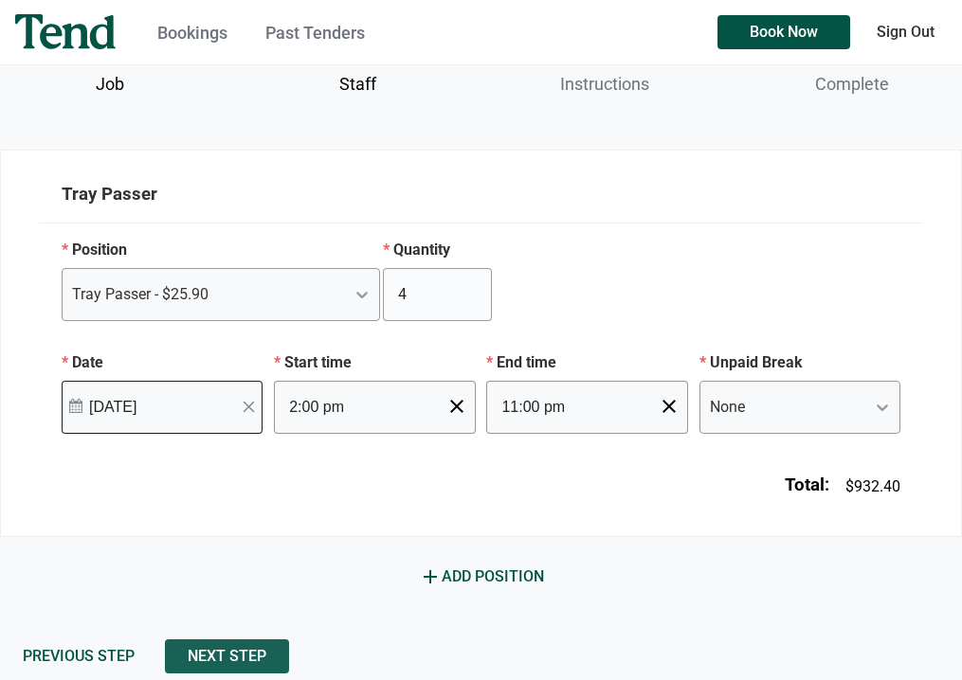
click at [233, 657] on span "Next Step" at bounding box center [227, 657] width 79 height 0
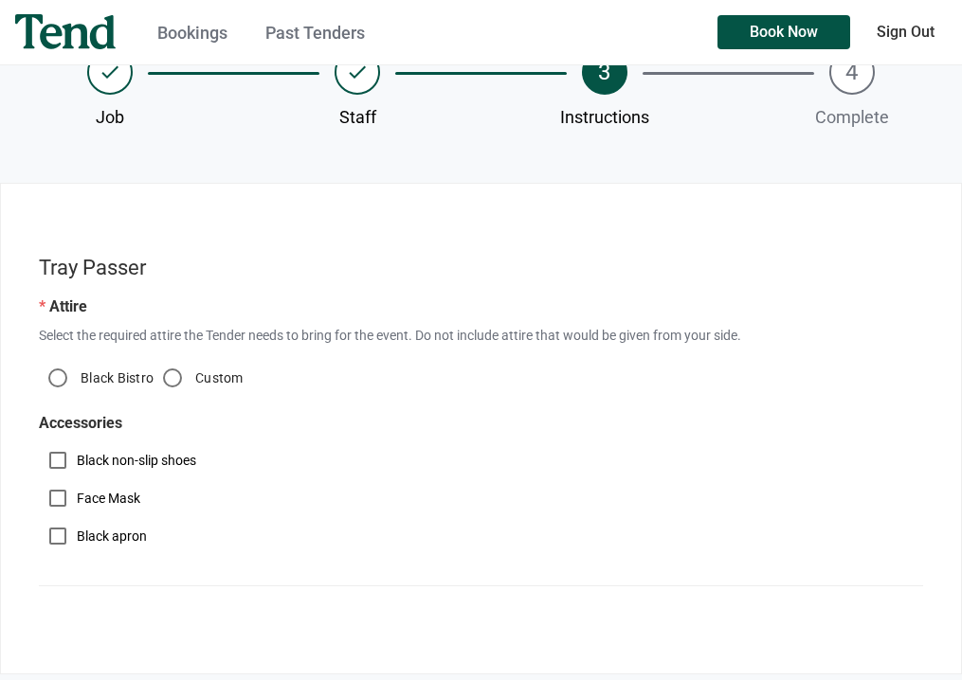
scroll to position [167, 0]
click at [171, 378] on input "Custom" at bounding box center [173, 377] width 38 height 38
radio input "true"
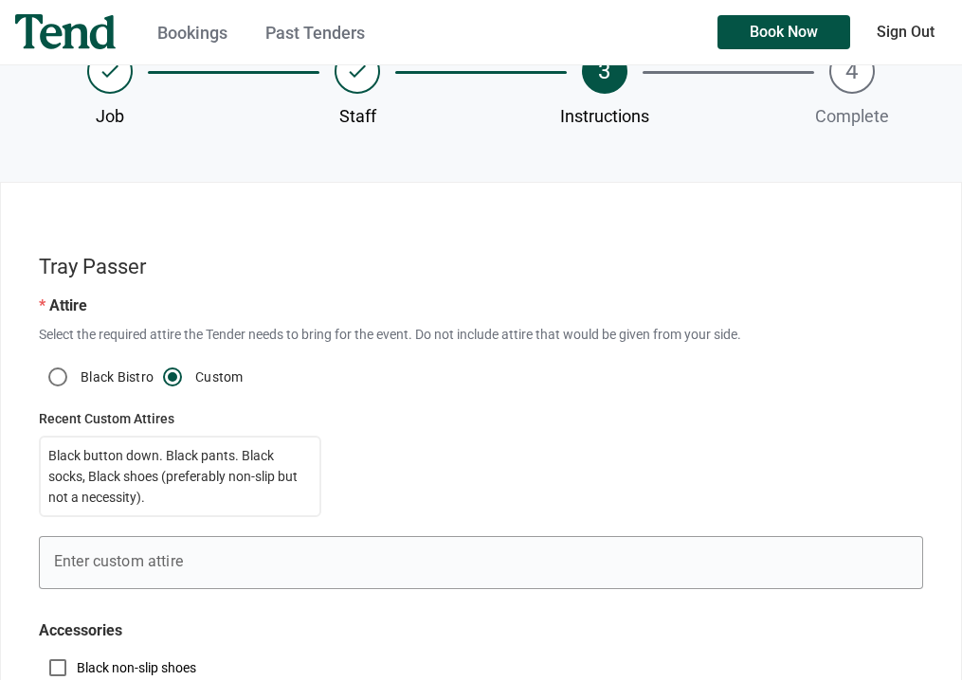
click at [117, 465] on p "Black button down. Black pants. Black socks, Black shoes (preferably non-slip b…" at bounding box center [179, 476] width 263 height 63
type input "Black button down. Black pants. Black socks, Black shoes (preferably non-slip b…"
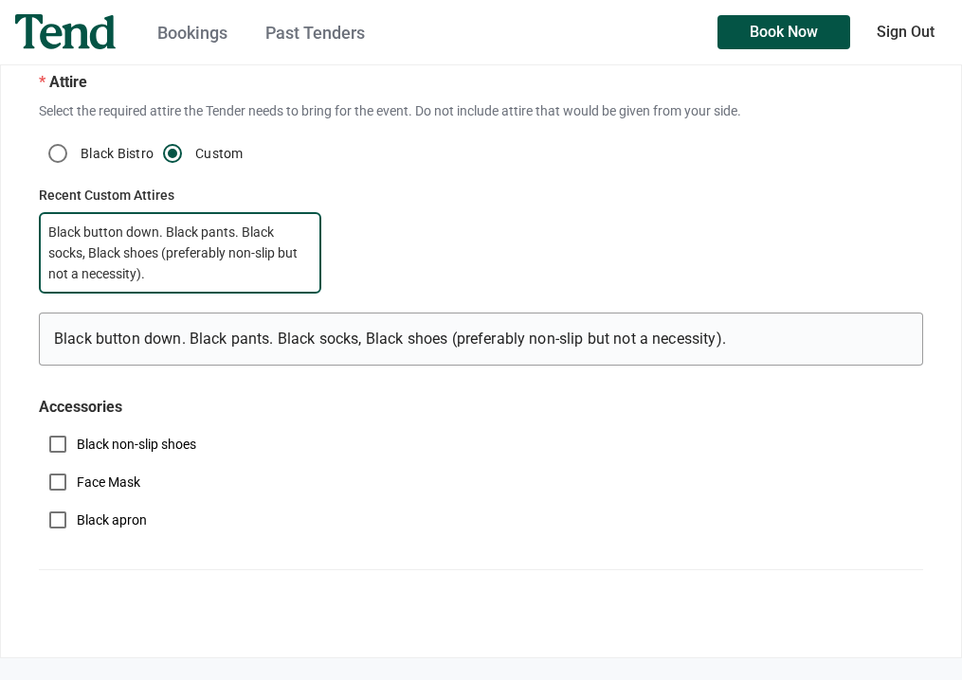
scroll to position [475, 0]
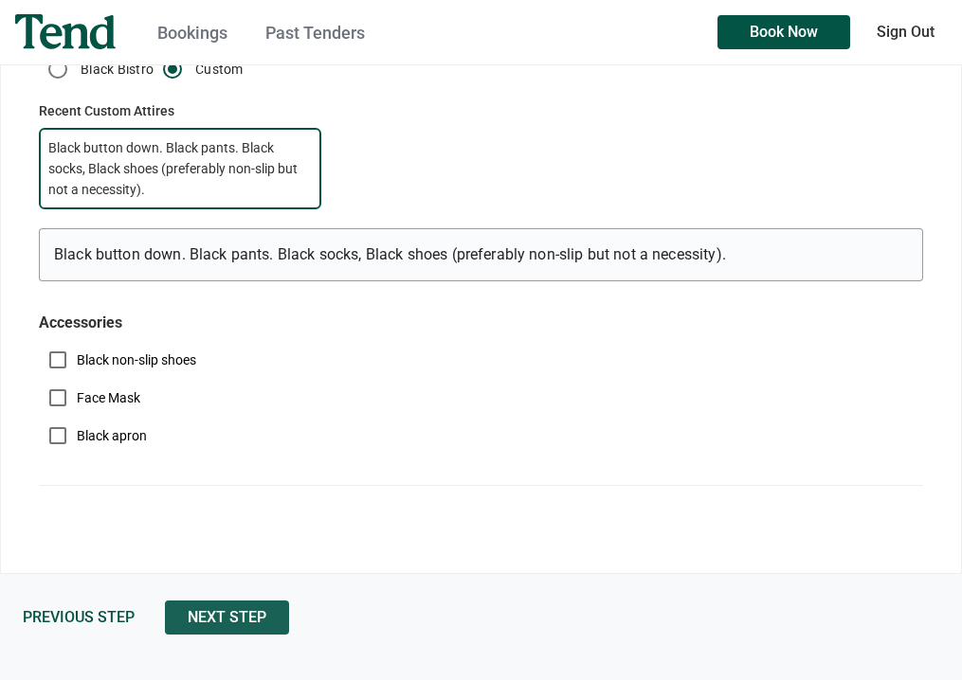
click at [212, 618] on span "Next Step" at bounding box center [227, 618] width 79 height 0
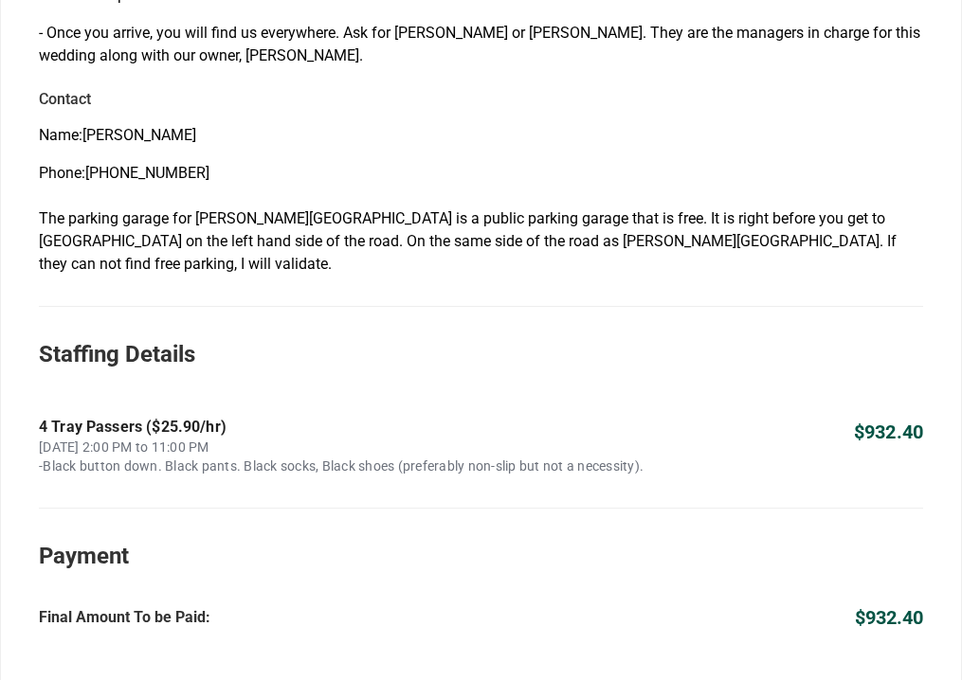
scroll to position [1178, 0]
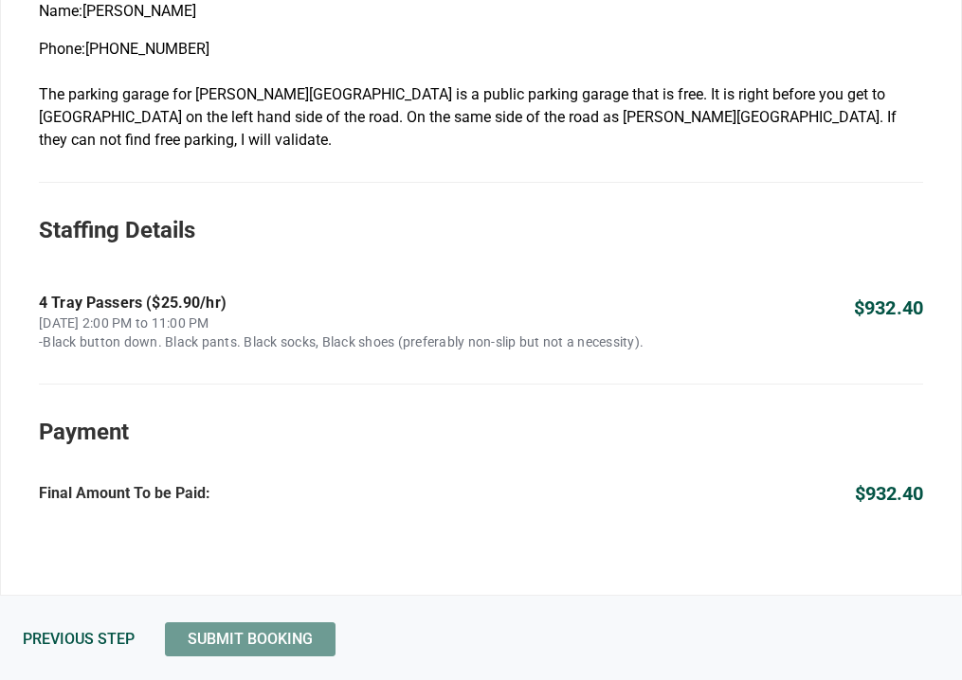
click at [213, 640] on span "Submit Booking" at bounding box center [250, 640] width 125 height 0
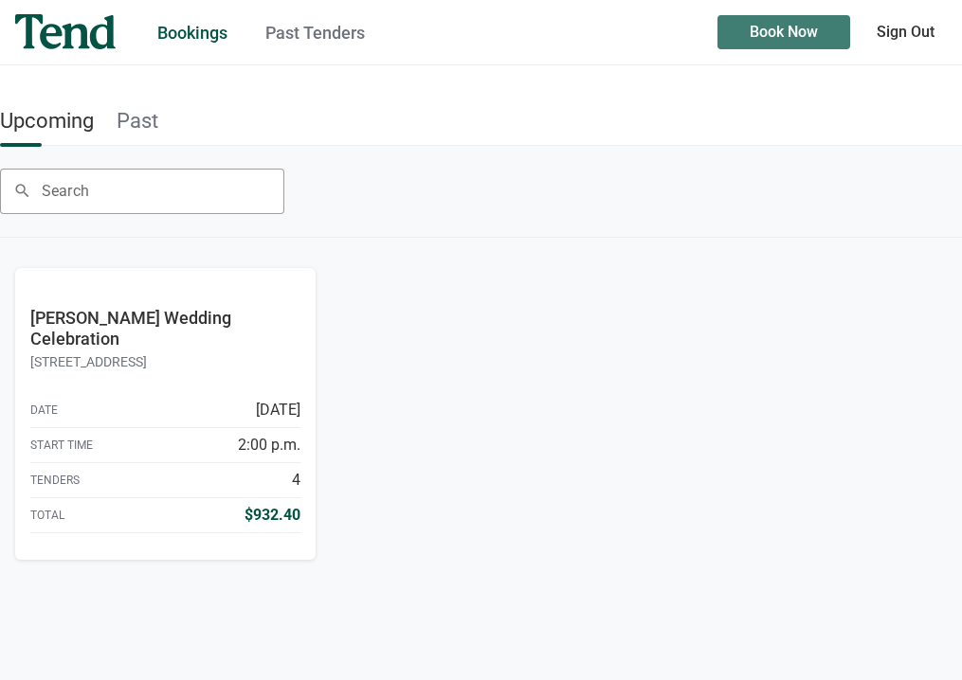
click at [775, 32] on span "Book Now" at bounding box center [784, 32] width 68 height 0
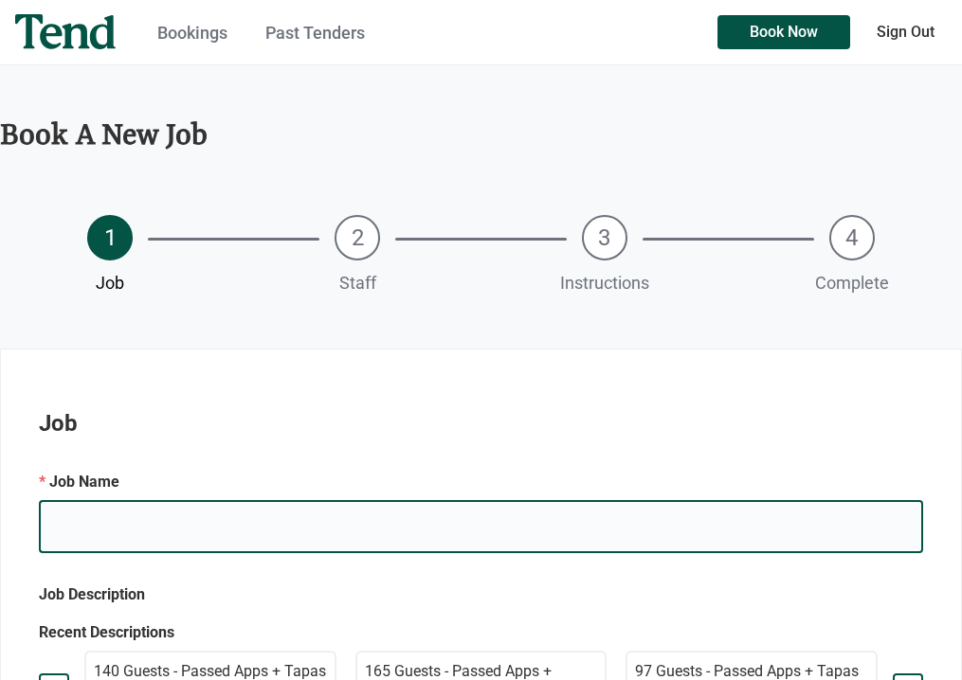
click at [152, 527] on input "e.g. Mary's Birthday" at bounding box center [481, 526] width 884 height 53
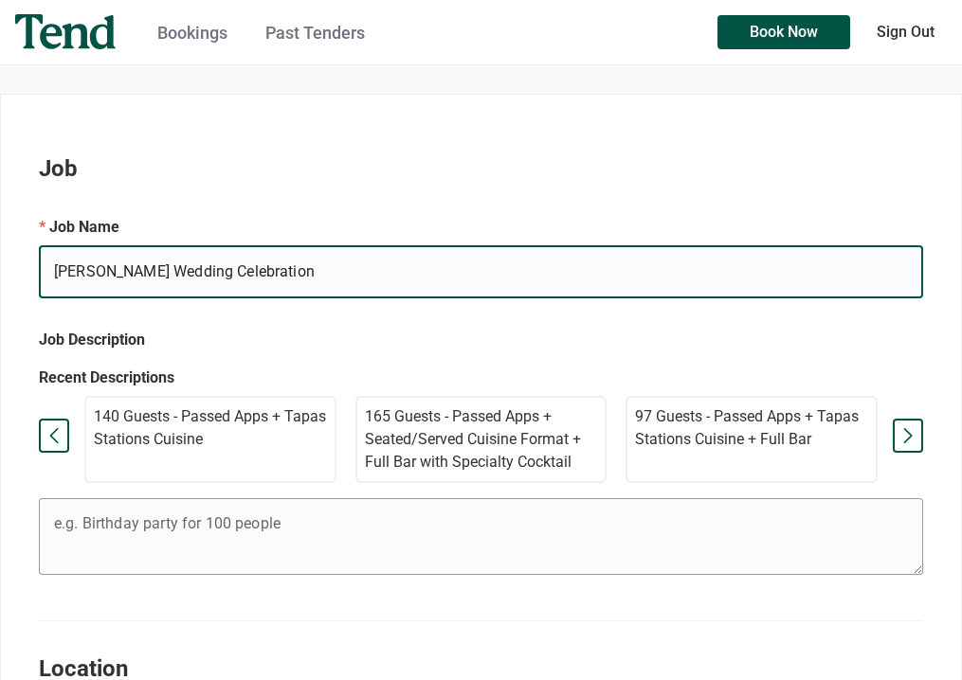
scroll to position [256, 0]
type input "[PERSON_NAME] Wedding Celebration"
click at [188, 457] on div "140 Guests - Passed Apps + Tapas Stations Cuisine" at bounding box center [210, 438] width 252 height 87
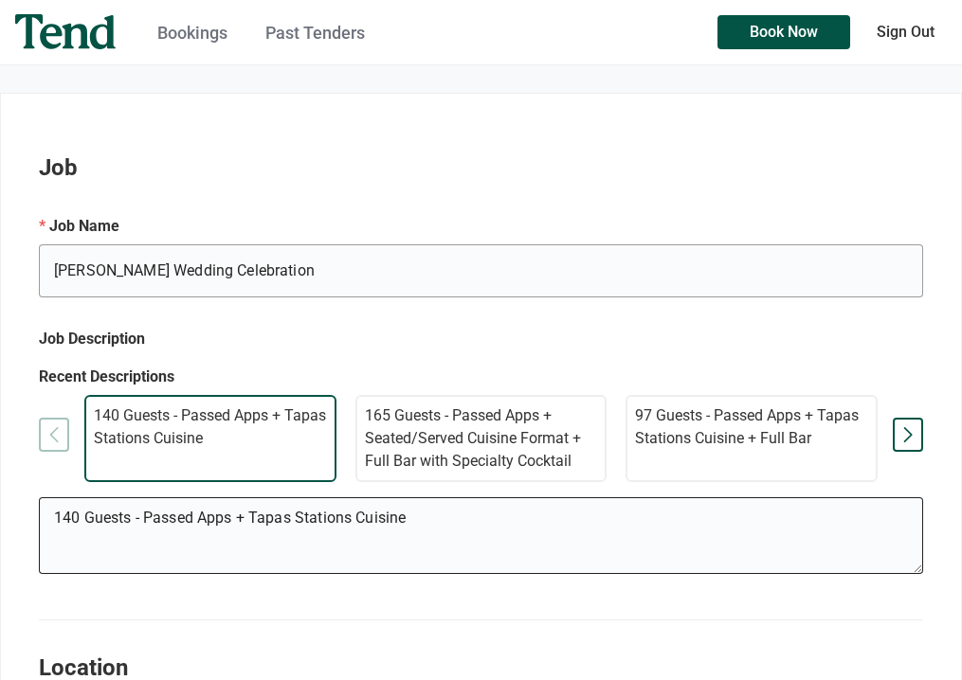
click at [77, 516] on textarea "140 Guests - Passed Apps + Tapas Stations Cuisine" at bounding box center [480, 539] width 883 height 68
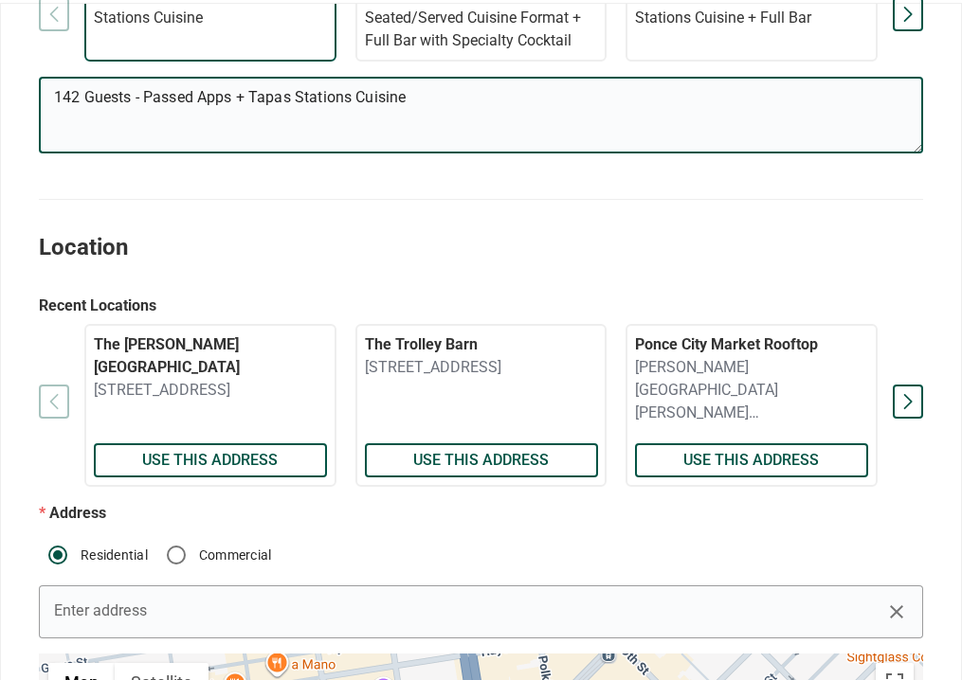
scroll to position [709, 0]
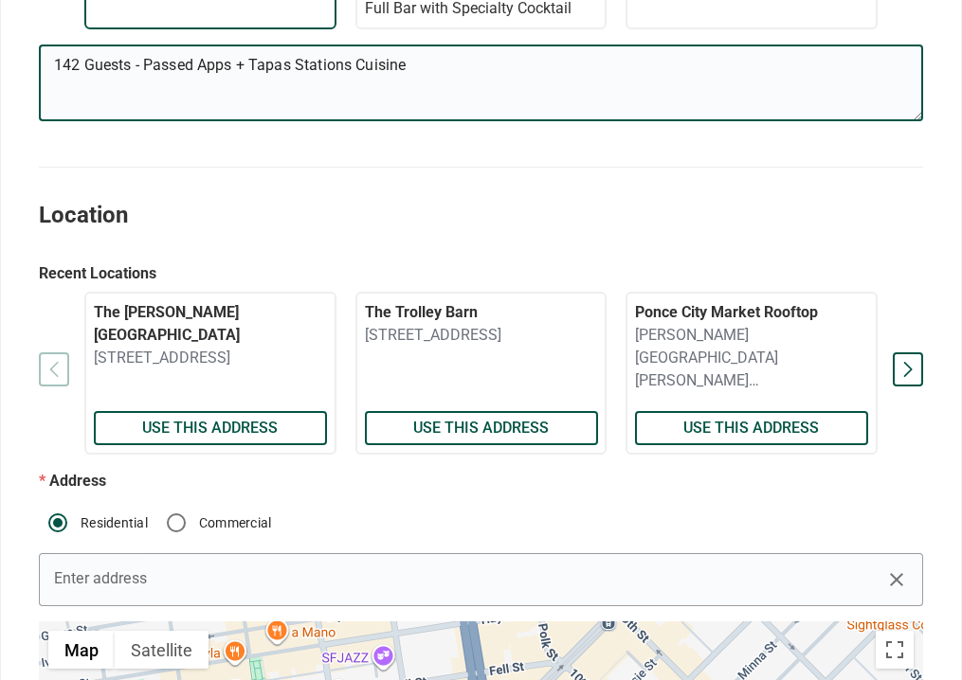
type textarea "142 Guests - Passed Apps + Tapas Stations Cuisine"
click at [53, 373] on div "The [PERSON_NAME][GEOGRAPHIC_DATA] Use this address [GEOGRAPHIC_DATA] Use this …" at bounding box center [481, 373] width 884 height 163
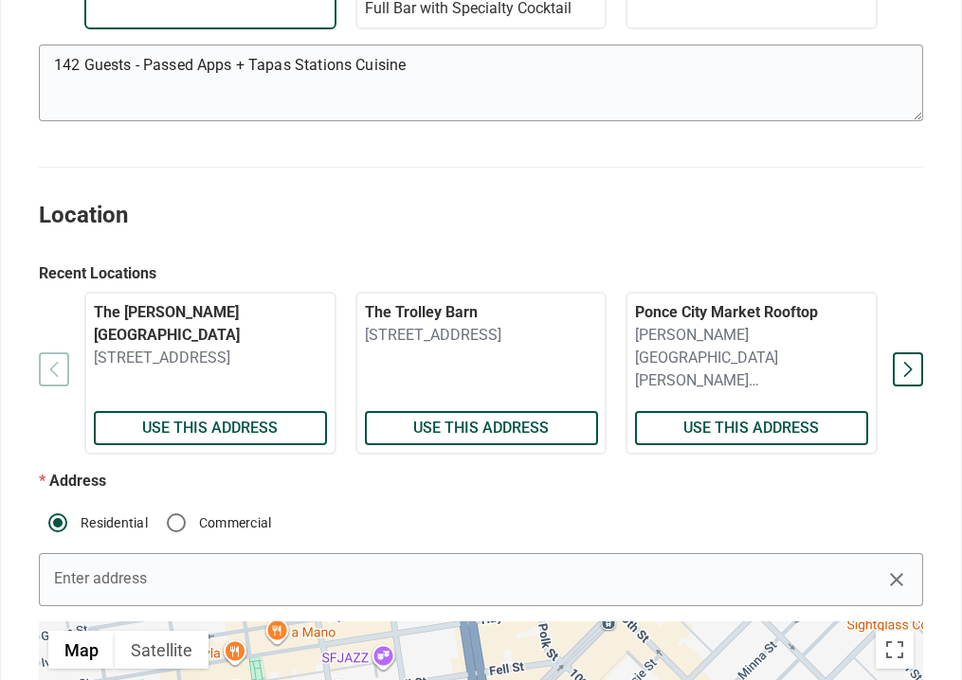
click at [907, 366] on div at bounding box center [908, 369] width 30 height 34
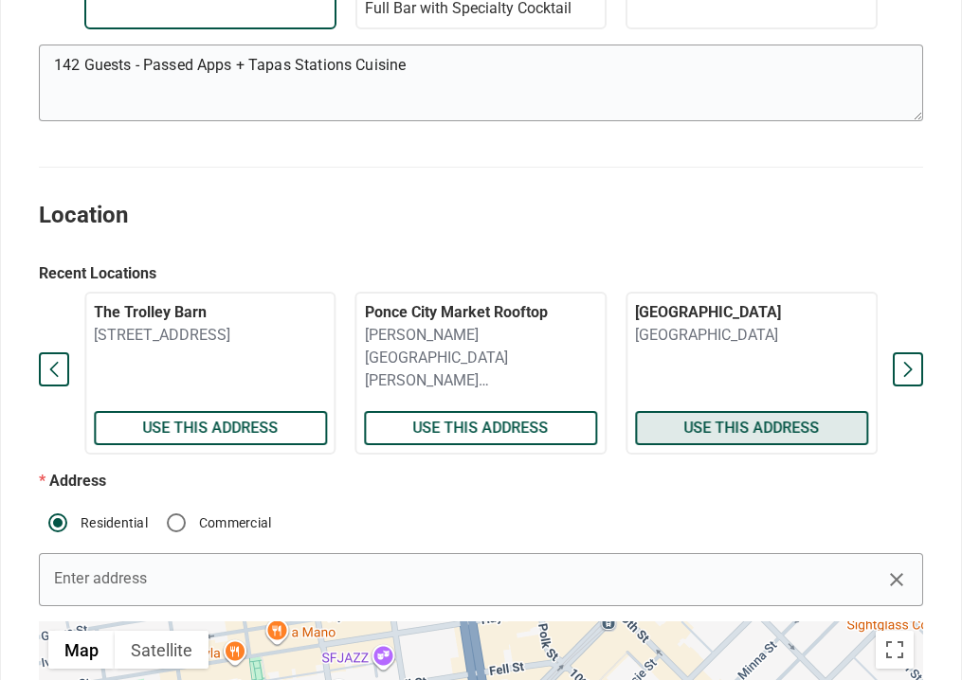
click at [750, 428] on span "Use this address" at bounding box center [752, 428] width 136 height 0
radio input "false"
radio input "true"
type input "[GEOGRAPHIC_DATA]"
type input "[STREET_ADDRESS]"
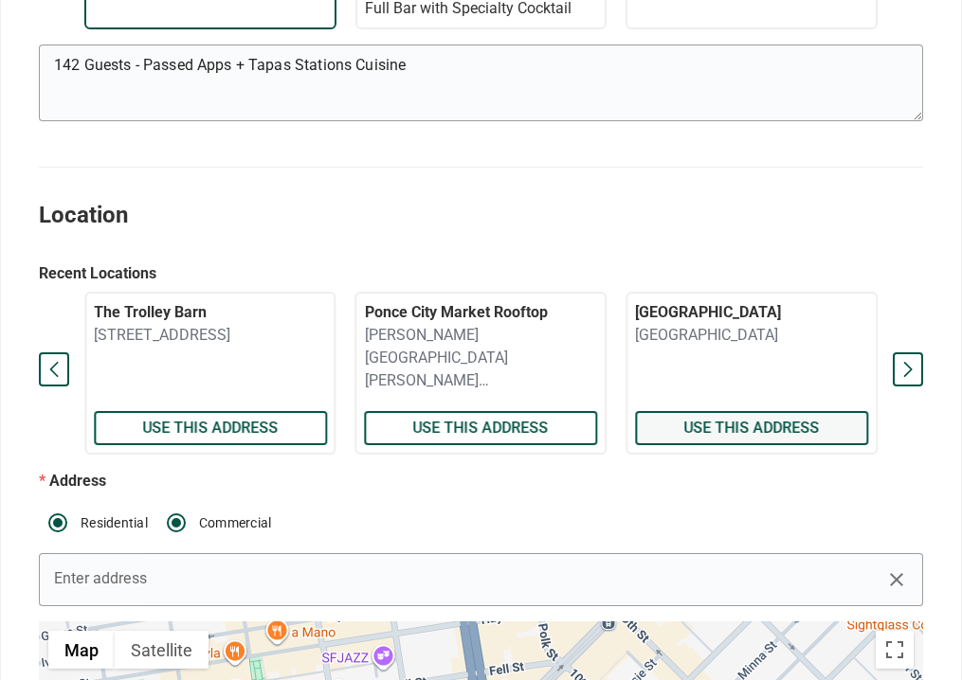
type textarea "Just drive around to the back parking lot. It is big. Park anywhere in the lot …"
checkbox input "true"
type input "[PERSON_NAME]"
type input "[PHONE_NUMBER]"
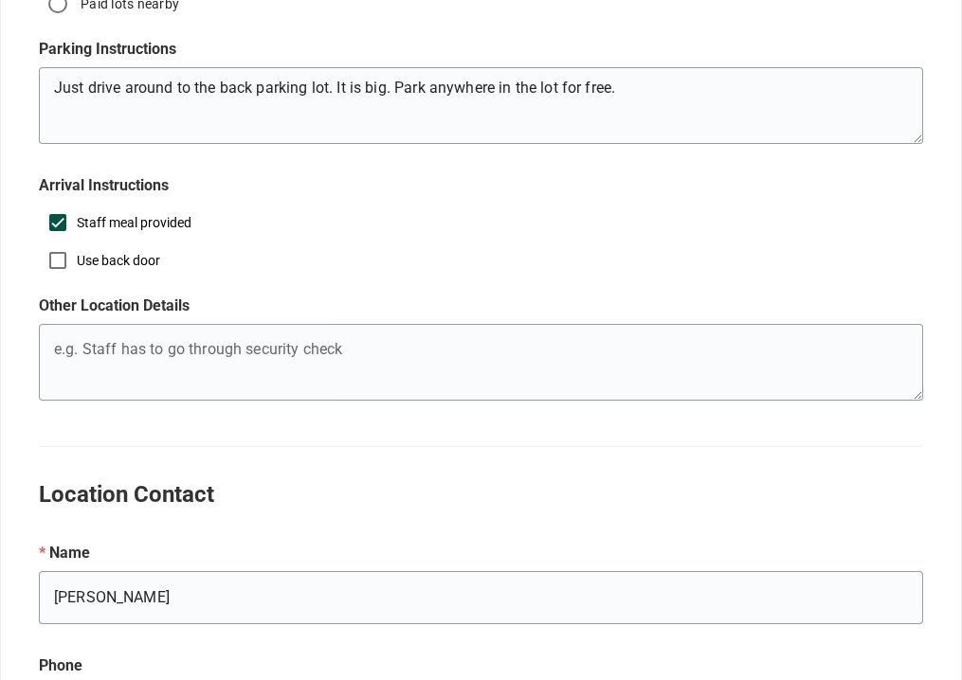
scroll to position [1918, 0]
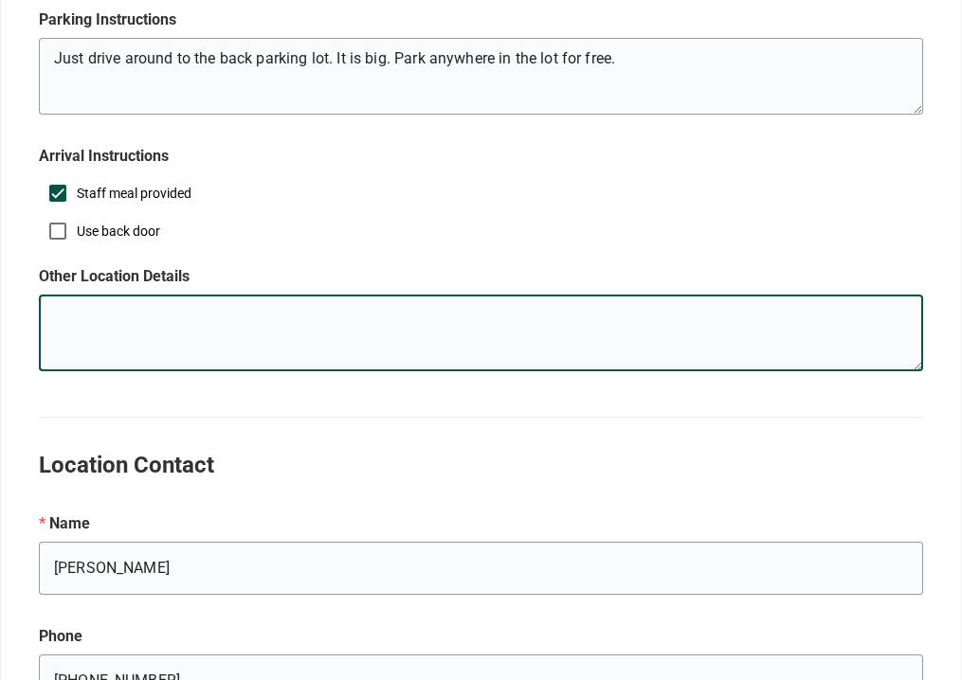
click at [119, 323] on textarea "e.g. Mary's Birthday" at bounding box center [480, 336] width 883 height 68
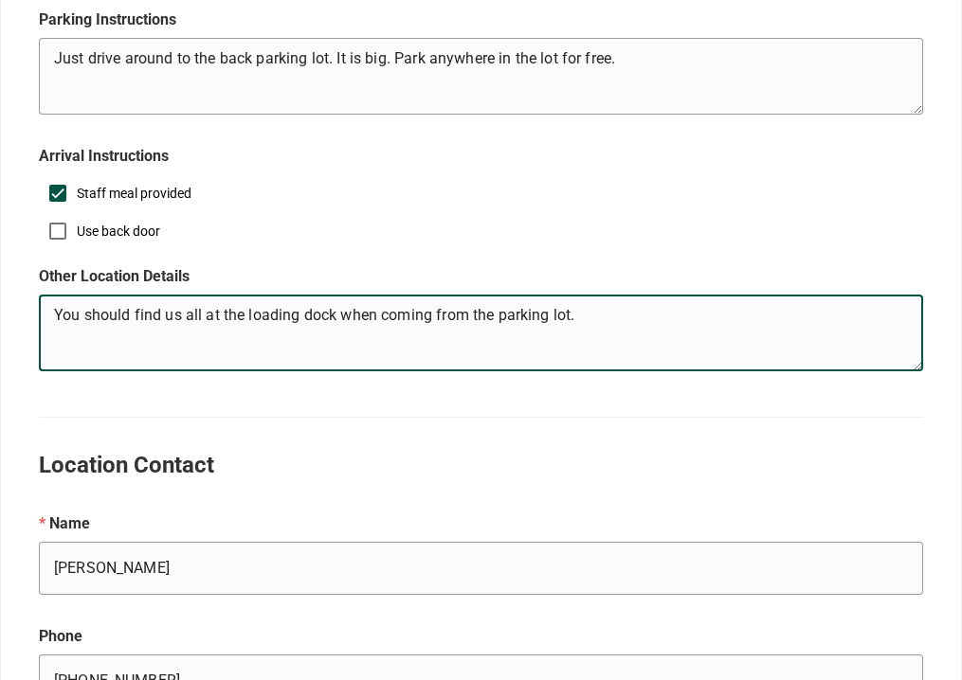
type textarea "You should find us all at the loading dock when coming from the parking lot."
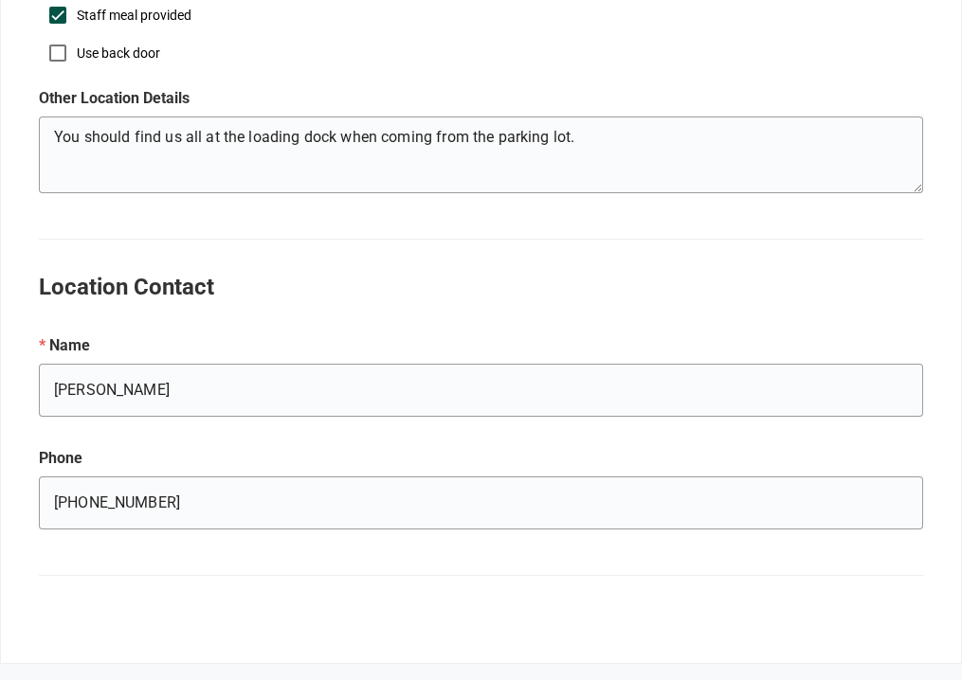
scroll to position [2098, 0]
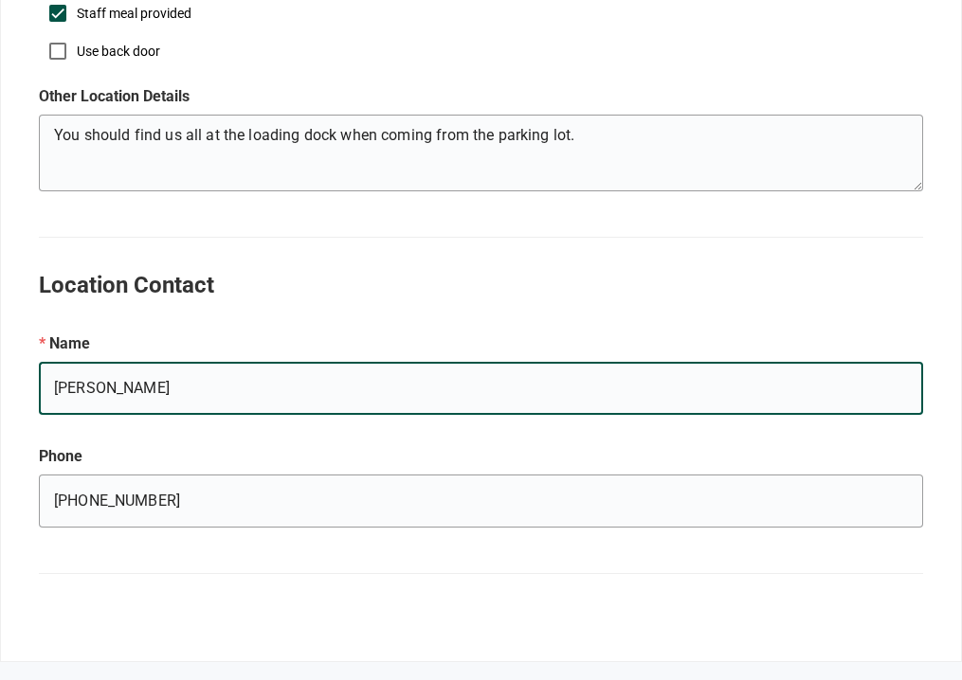
click at [99, 388] on input "[PERSON_NAME]" at bounding box center [481, 388] width 884 height 53
type input "J"
type input "[PERSON_NAME]"
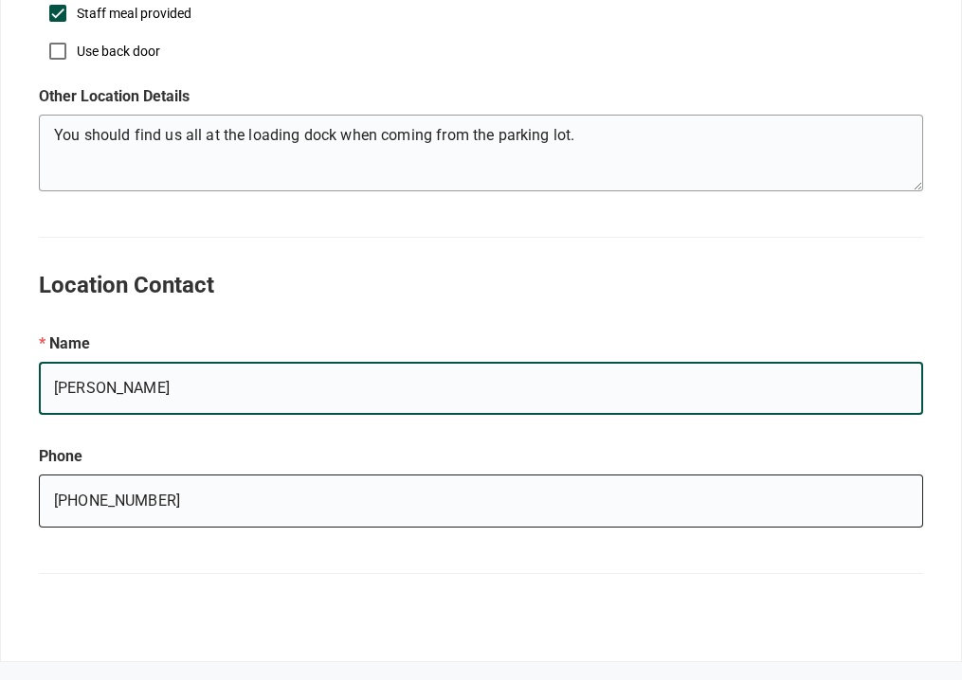
click at [147, 483] on input "[PHONE_NUMBER]" at bounding box center [481, 501] width 884 height 53
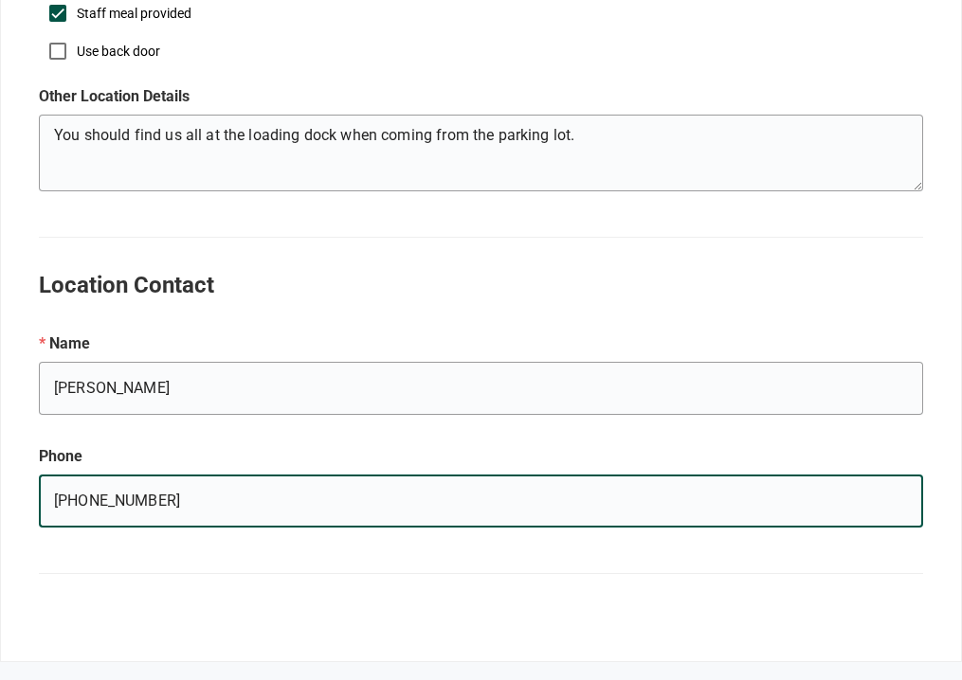
click at [141, 483] on input "[PHONE_NUMBER]" at bounding box center [481, 501] width 884 height 53
click at [141, 484] on input "[PHONE_NUMBER]" at bounding box center [481, 501] width 884 height 53
type input "6"
type input "4"
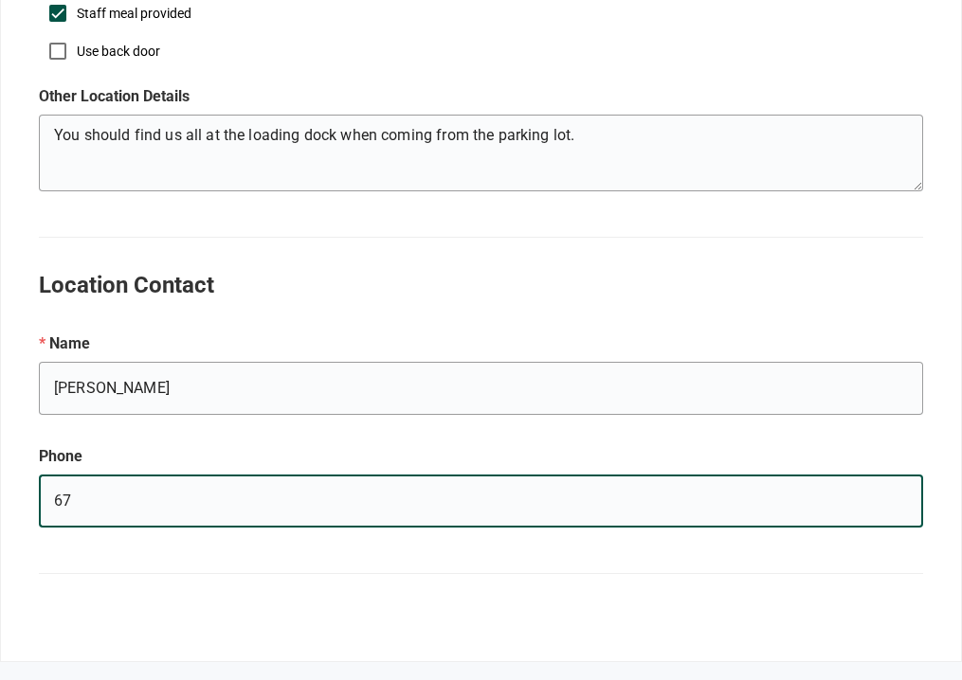
type input "[PHONE_NUMBER]"
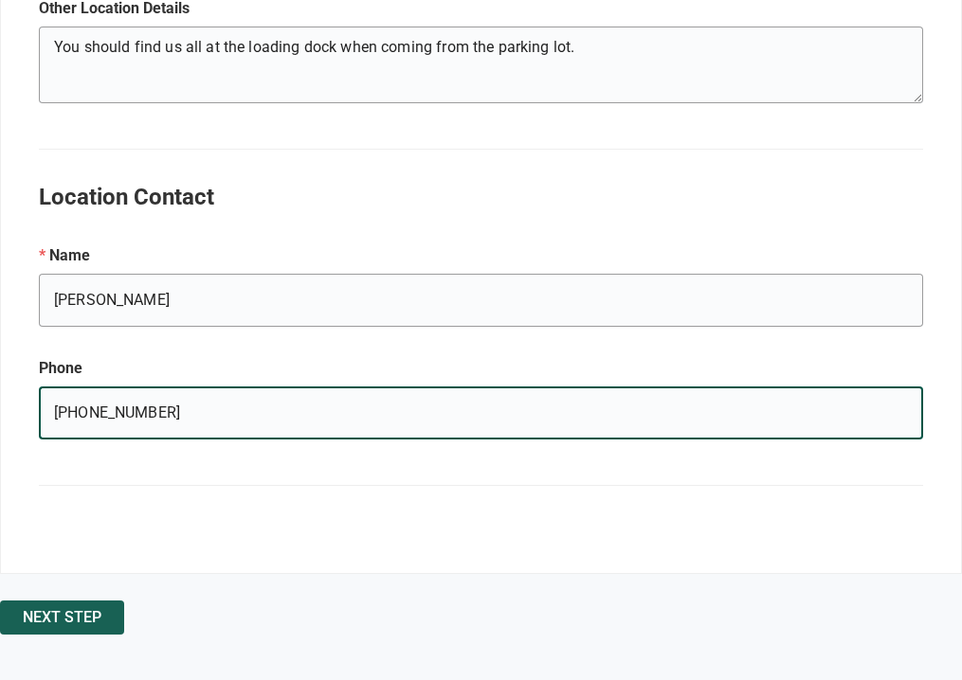
click at [101, 618] on span "Next Step" at bounding box center [62, 618] width 79 height 0
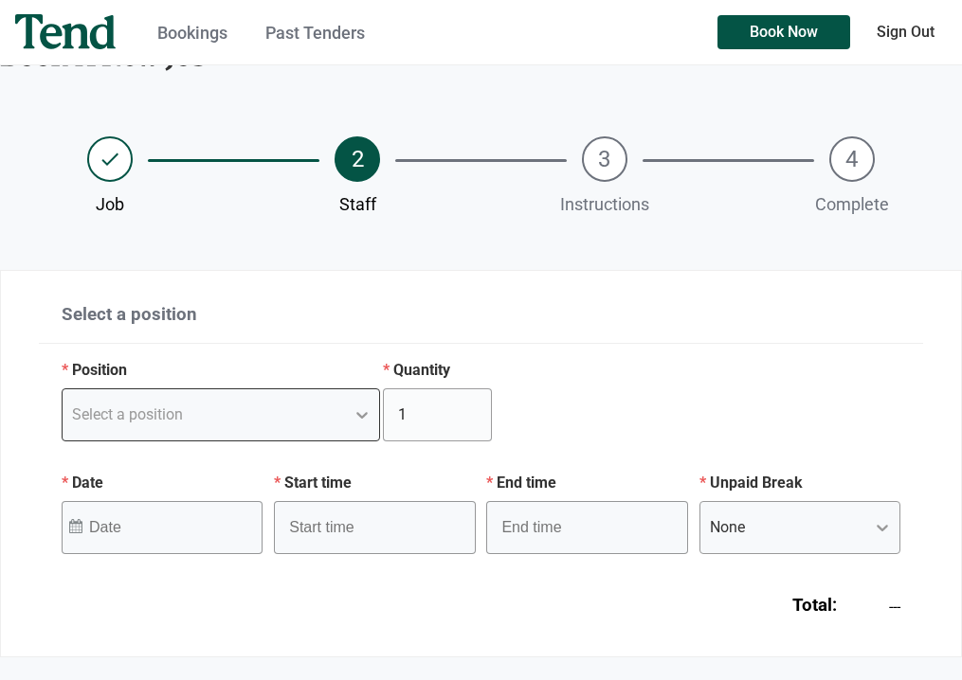
click at [360, 442] on div "Select a position" at bounding box center [221, 415] width 318 height 53
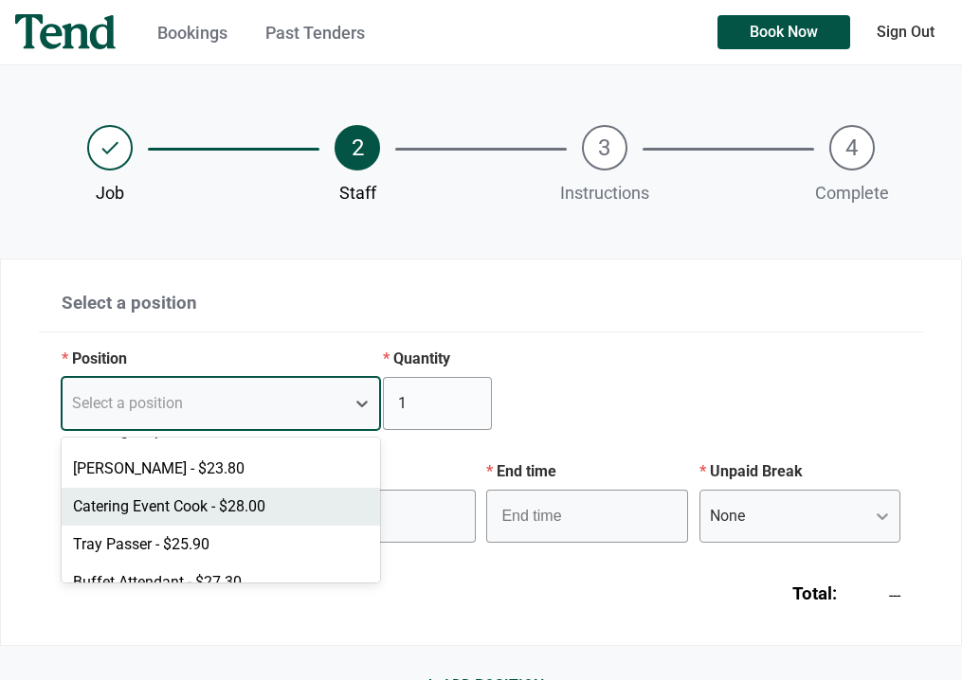
scroll to position [90, 0]
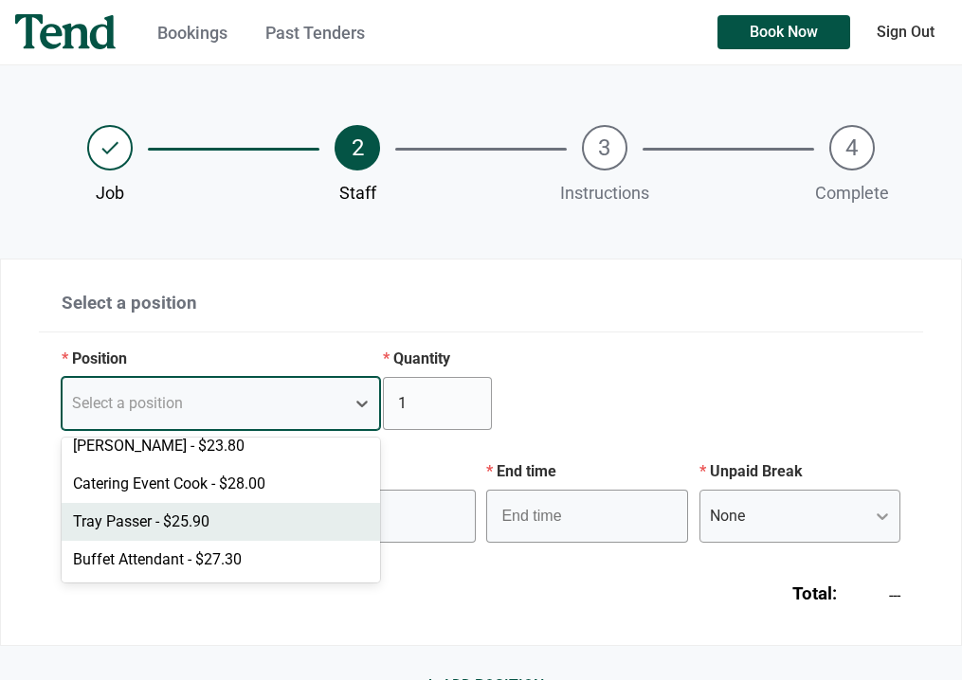
click at [162, 519] on div "Tray Passer - $25.90" at bounding box center [221, 522] width 318 height 38
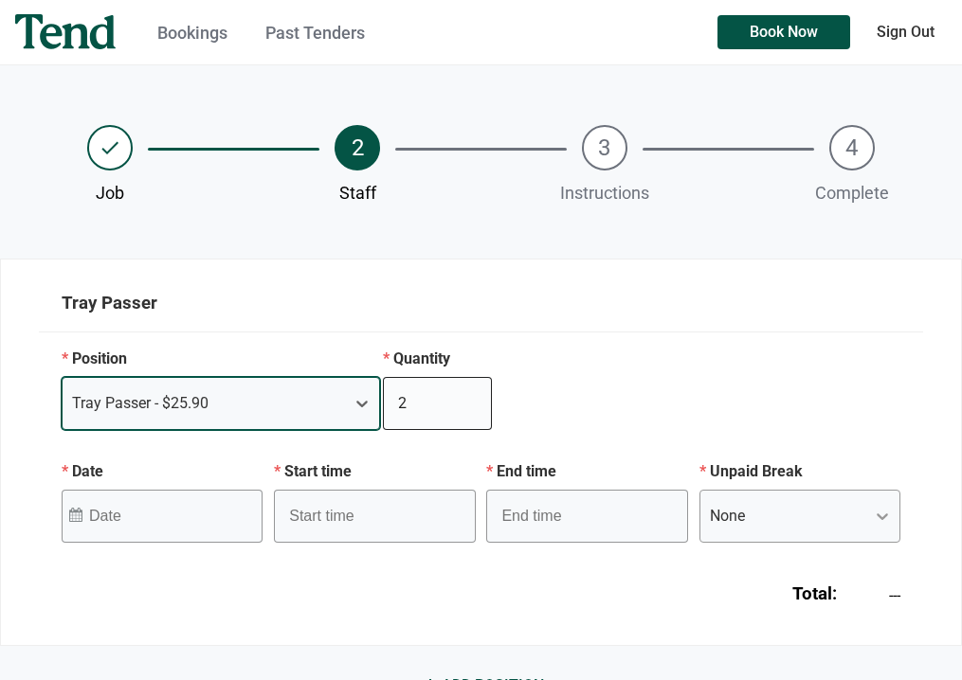
click at [470, 395] on input "2" at bounding box center [437, 403] width 109 height 53
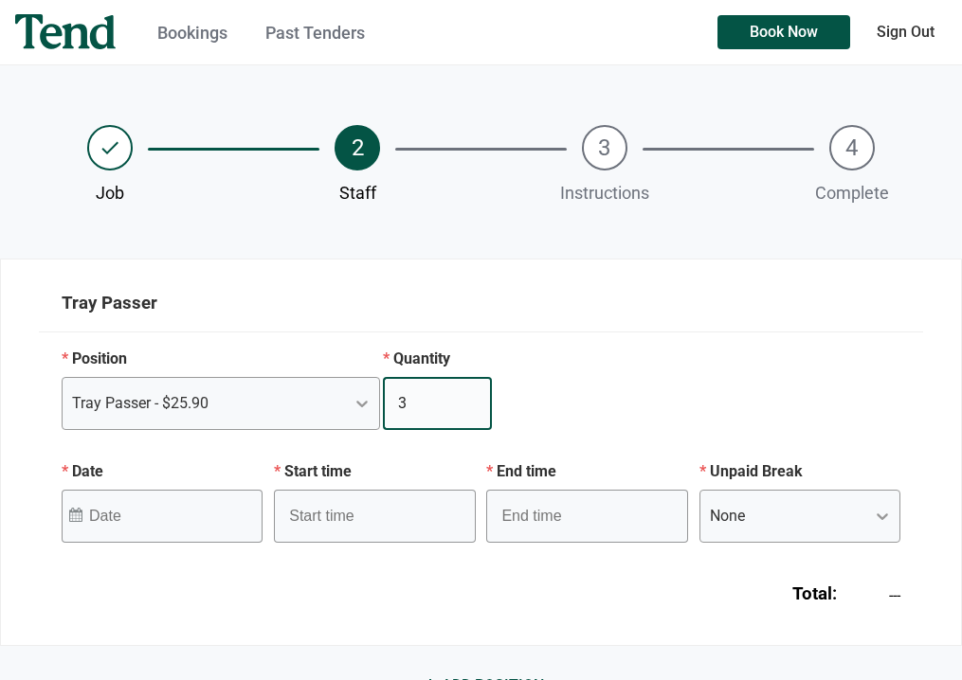
type input "3"
click at [470, 395] on input "3" at bounding box center [437, 403] width 109 height 53
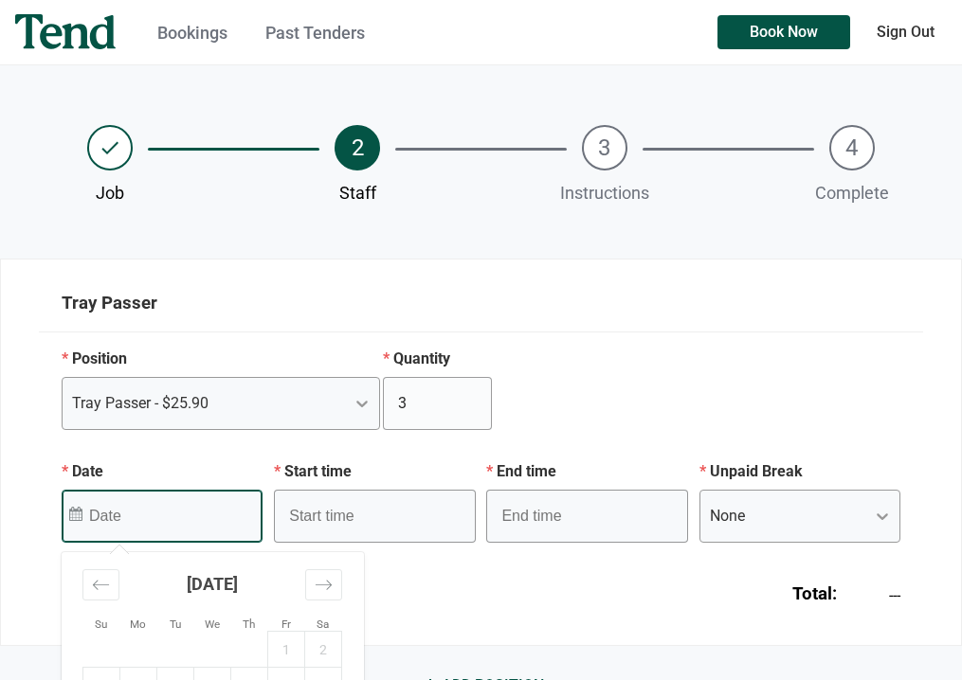
click at [191, 523] on input "Date" at bounding box center [145, 515] width 112 height 45
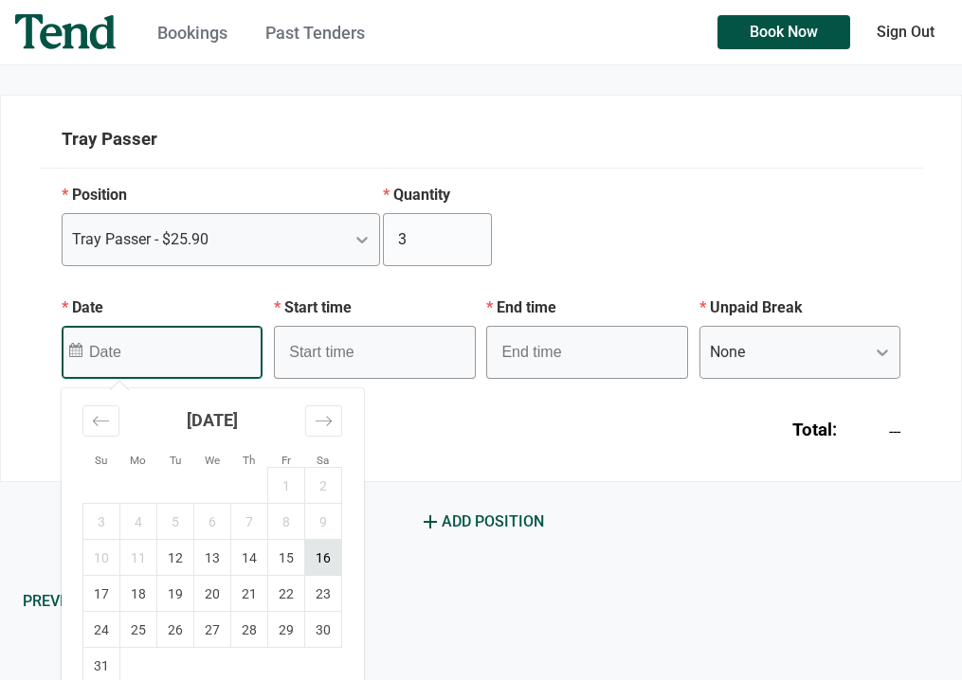
click at [326, 565] on td "16" at bounding box center [323, 558] width 37 height 36
type input "[DATE]"
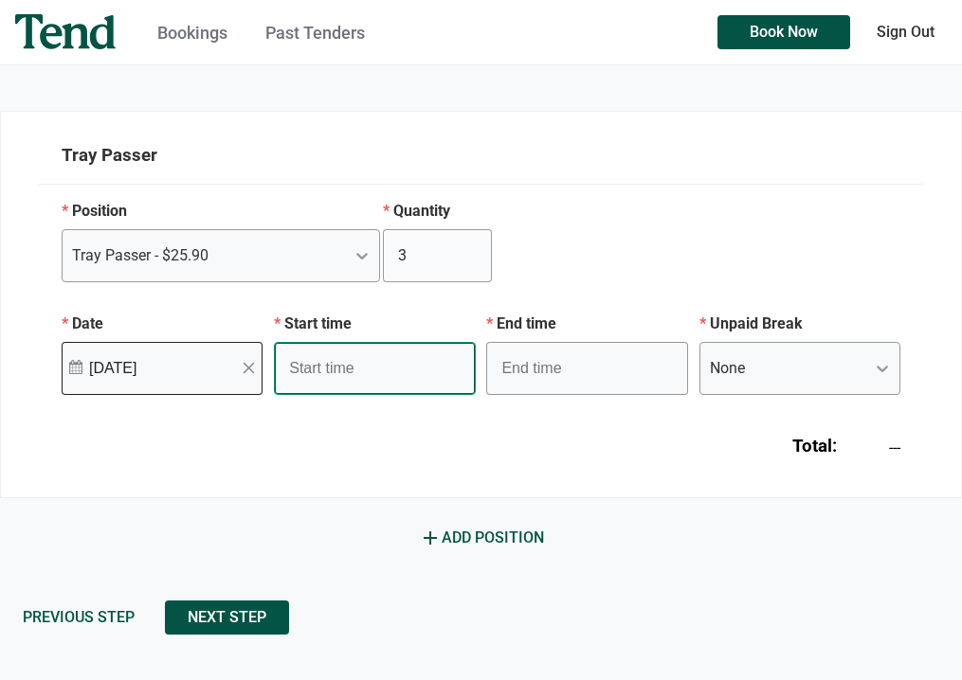
click at [317, 370] on input "text" at bounding box center [374, 368] width 201 height 53
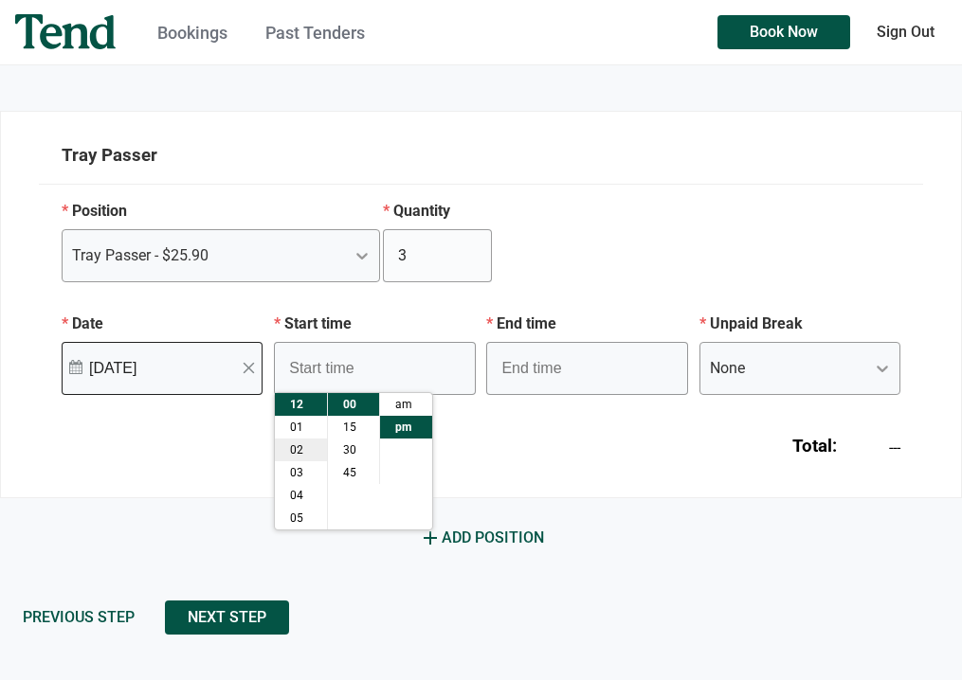
click at [308, 446] on li "02" at bounding box center [301, 450] width 52 height 23
type input "2:00 pm"
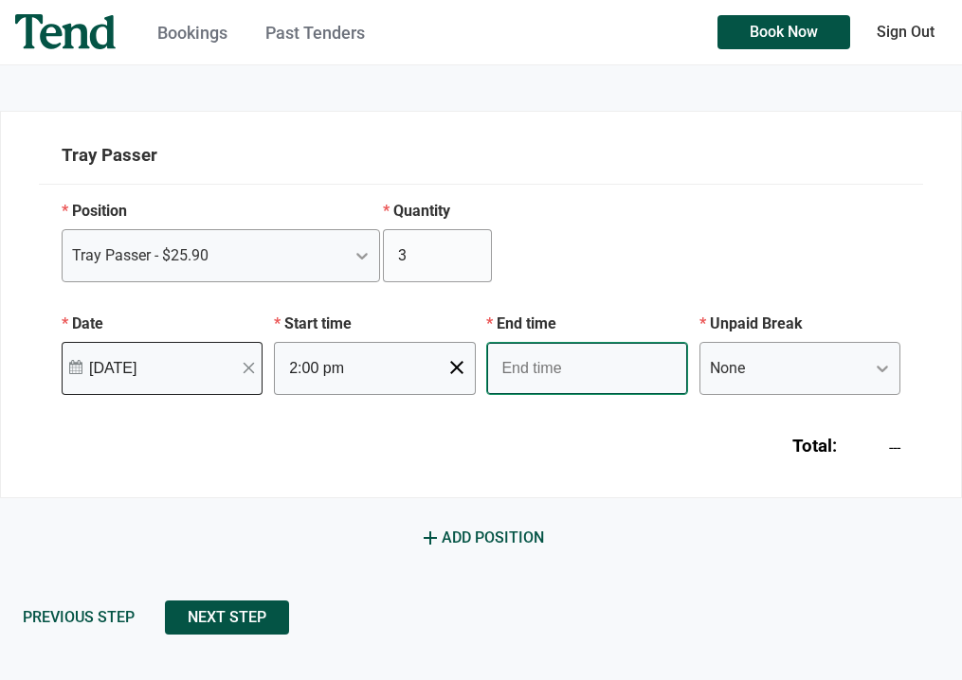
click at [515, 372] on input "text" at bounding box center [586, 368] width 201 height 53
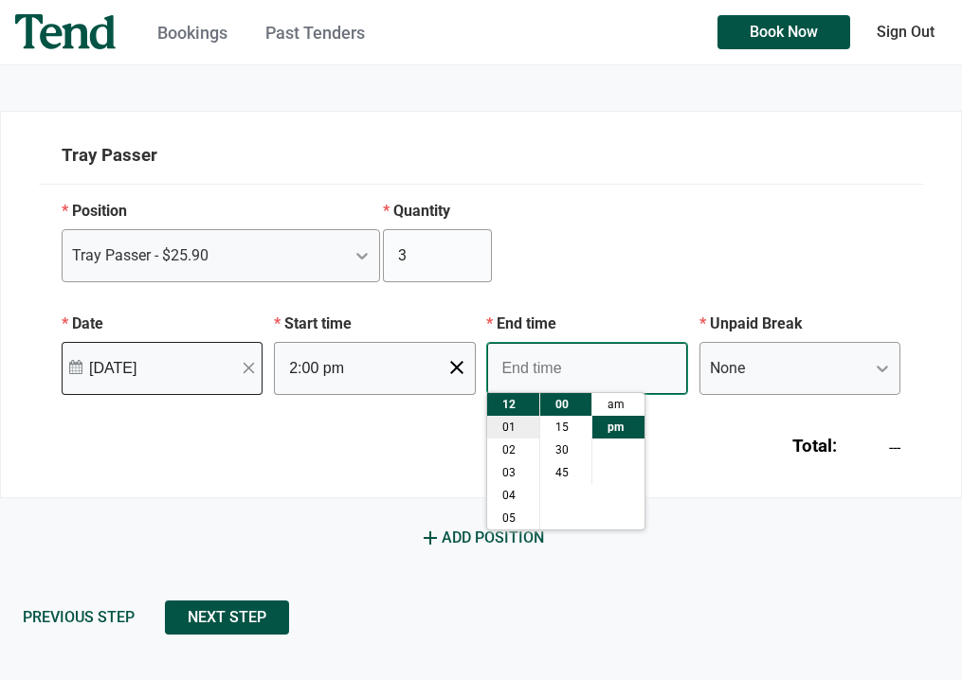
scroll to position [136, 0]
click at [511, 520] on li "11" at bounding box center [513, 518] width 52 height 23
type input "11:00 pm"
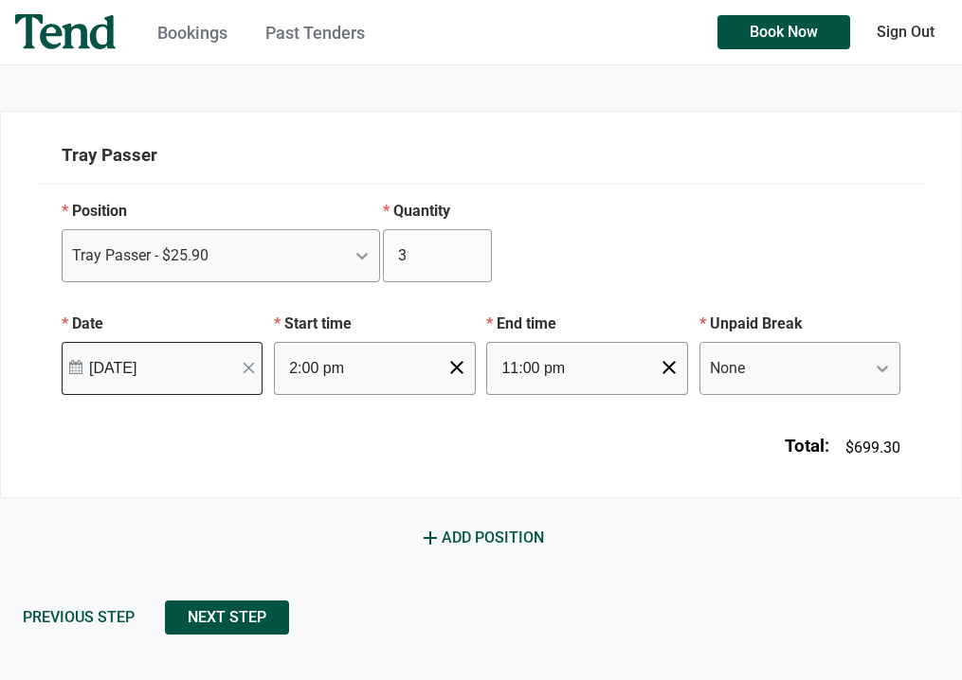
click at [701, 428] on div "Total: $699.30" at bounding box center [481, 438] width 884 height 87
click at [250, 618] on span "Next Step" at bounding box center [227, 618] width 79 height 0
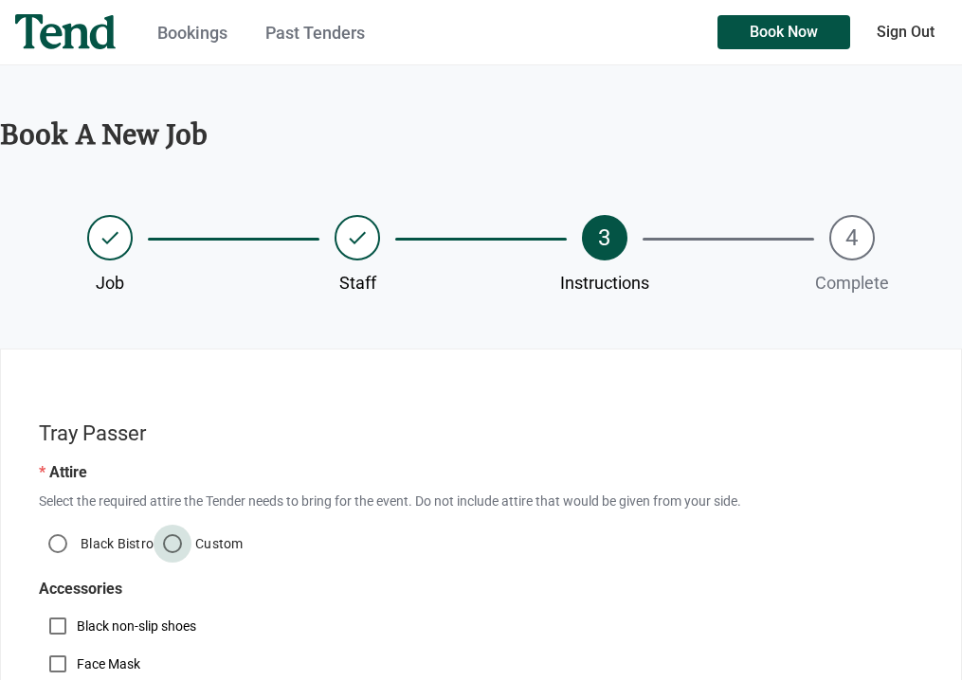
click at [179, 541] on input "Custom" at bounding box center [173, 544] width 38 height 38
radio input "true"
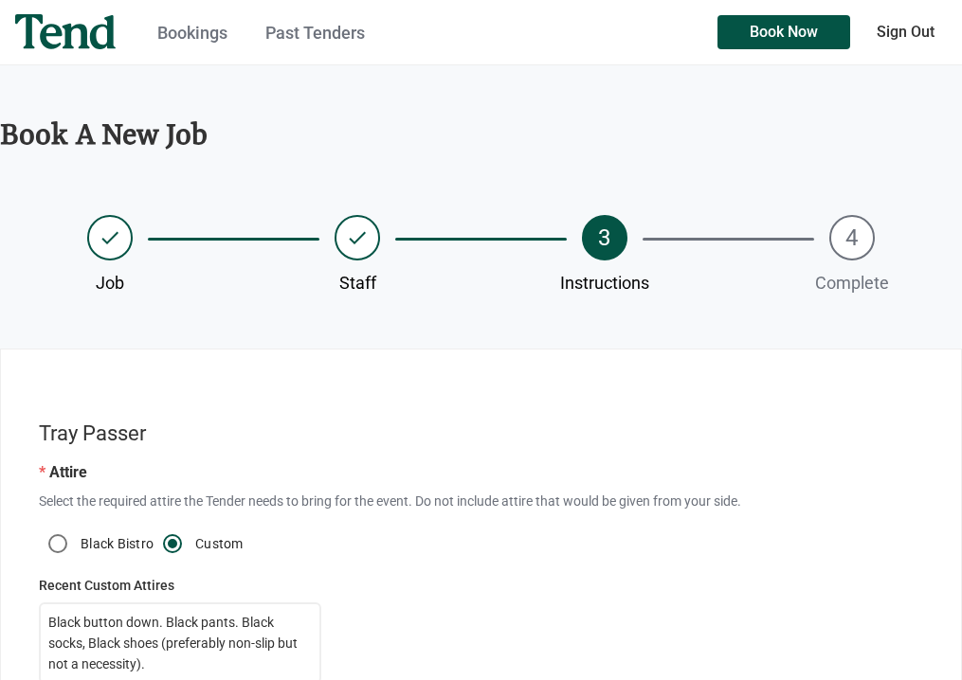
click at [145, 614] on p "Black button down. Black pants. Black socks, Black shoes (preferably non-slip b…" at bounding box center [179, 643] width 263 height 63
type input "Black button down. Black pants. Black socks, Black shoes (preferably non-slip b…"
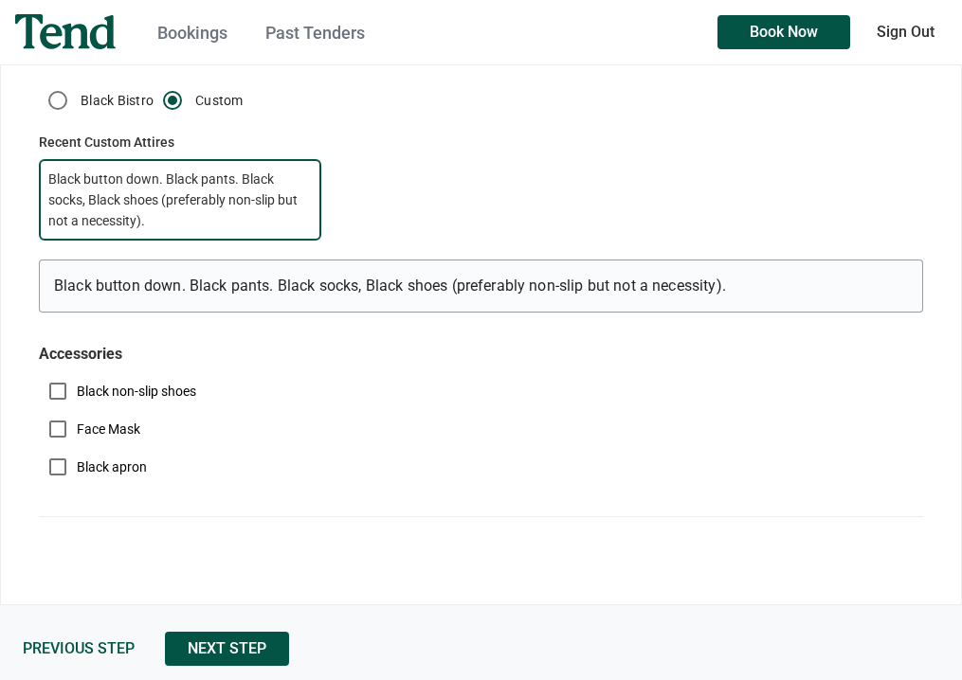
scroll to position [444, 0]
click at [248, 648] on span "Next Step" at bounding box center [227, 648] width 79 height 0
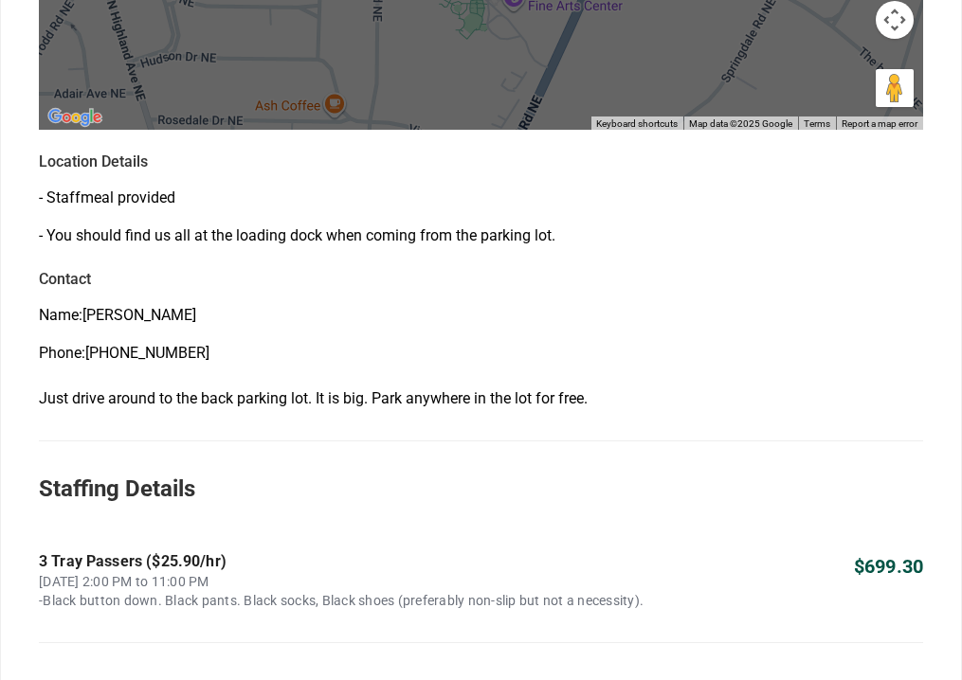
scroll to position [1132, 0]
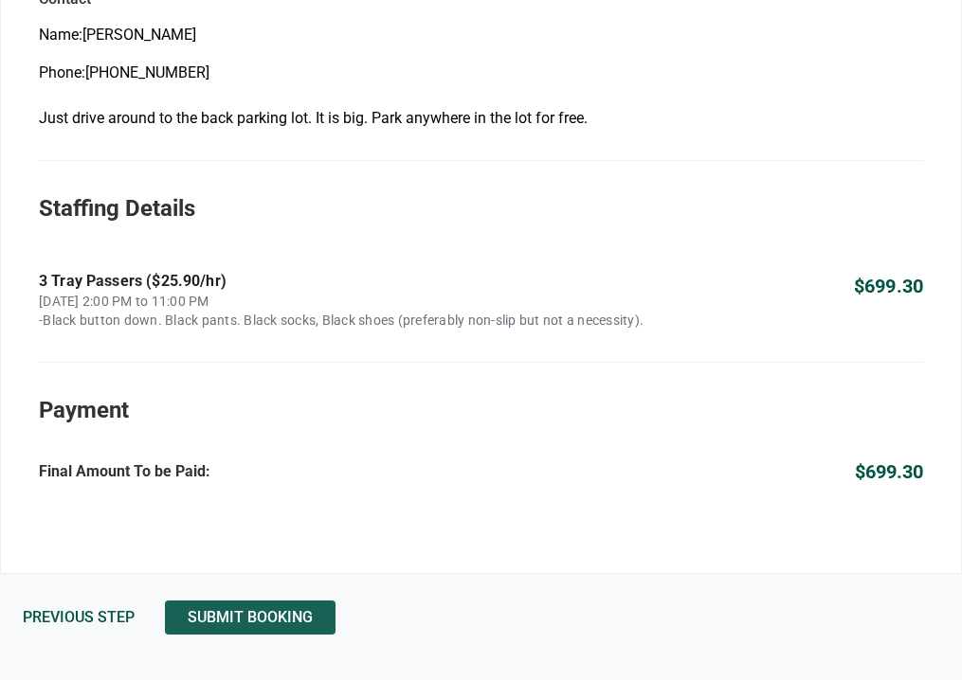
click at [270, 618] on span "Submit Booking" at bounding box center [250, 618] width 125 height 0
